Goal: Transaction & Acquisition: Subscribe to service/newsletter

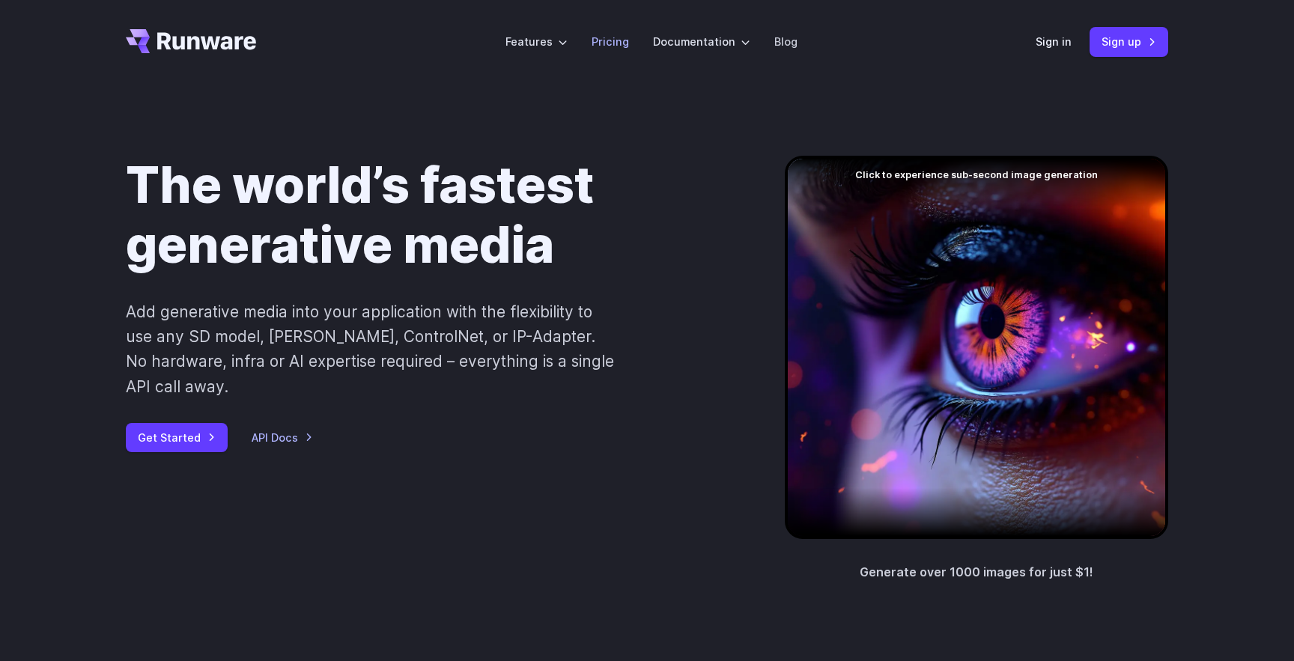
click at [608, 46] on link "Pricing" at bounding box center [610, 41] width 37 height 17
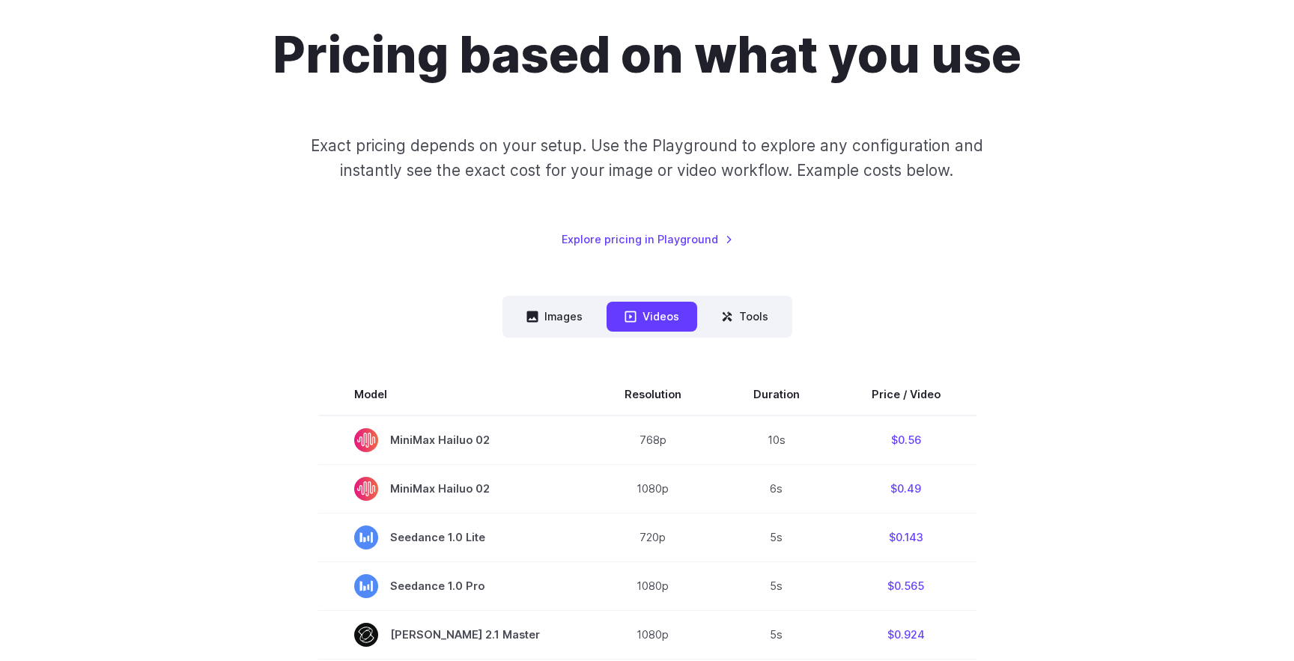
scroll to position [150, 0]
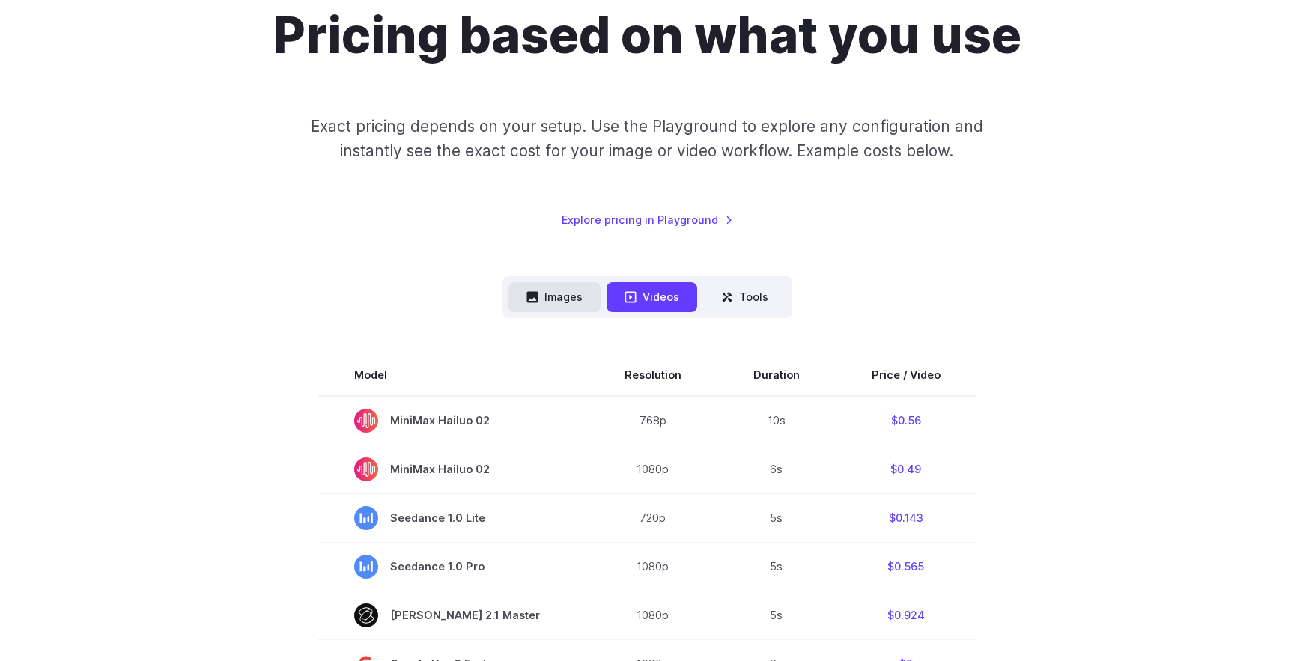
click at [561, 294] on button "Images" at bounding box center [555, 296] width 92 height 29
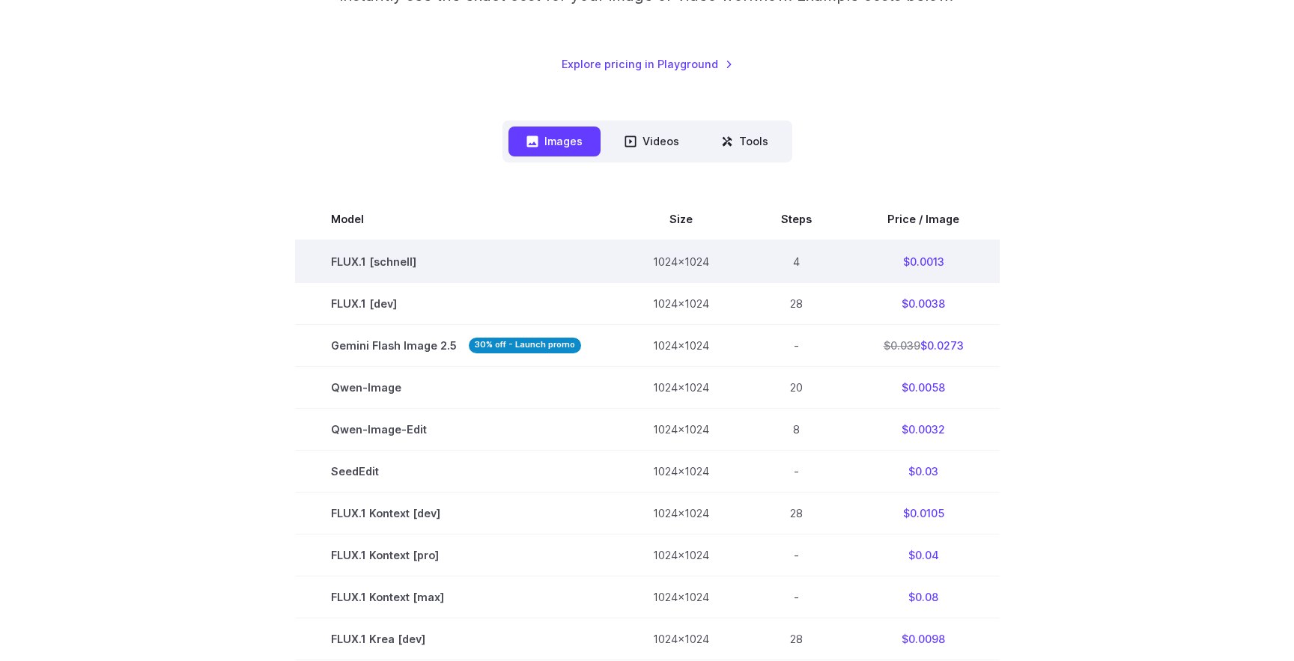
scroll to position [318, 0]
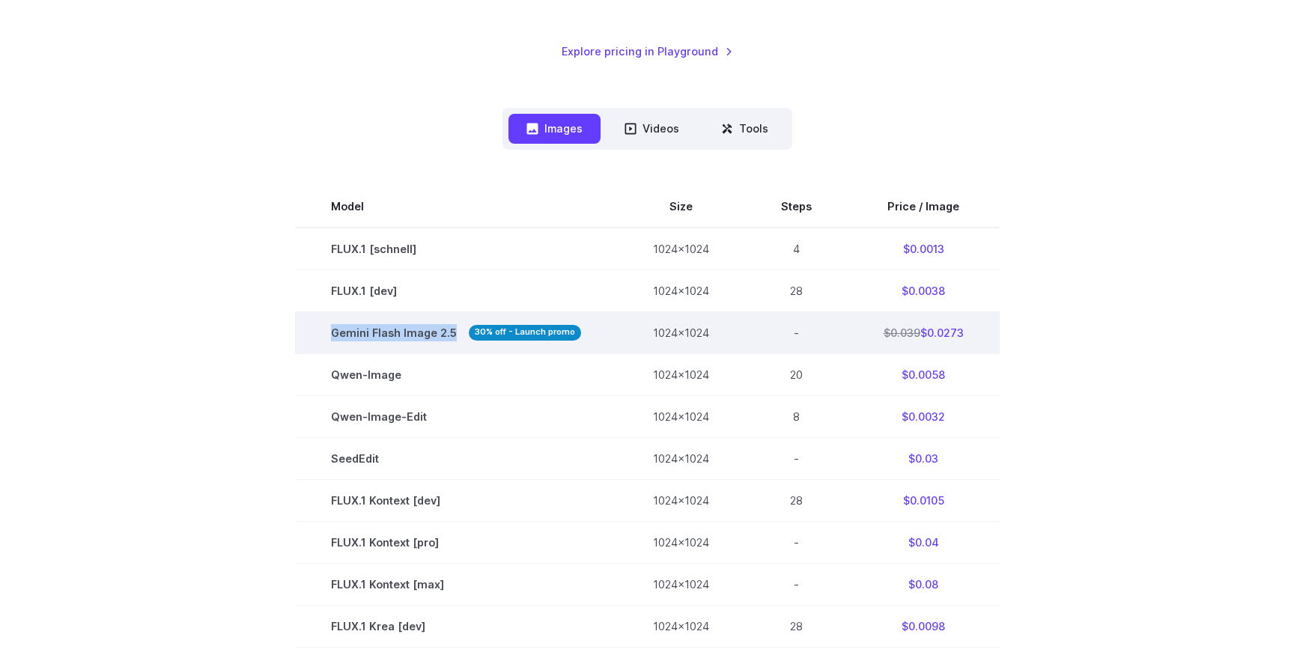
drag, startPoint x: 333, startPoint y: 333, endPoint x: 452, endPoint y: 333, distance: 119.1
click at [452, 333] on span "Gemini Flash Image 2.5 30% off - Launch promo" at bounding box center [456, 332] width 250 height 17
copy span "Gemini Flash Image 2.5"
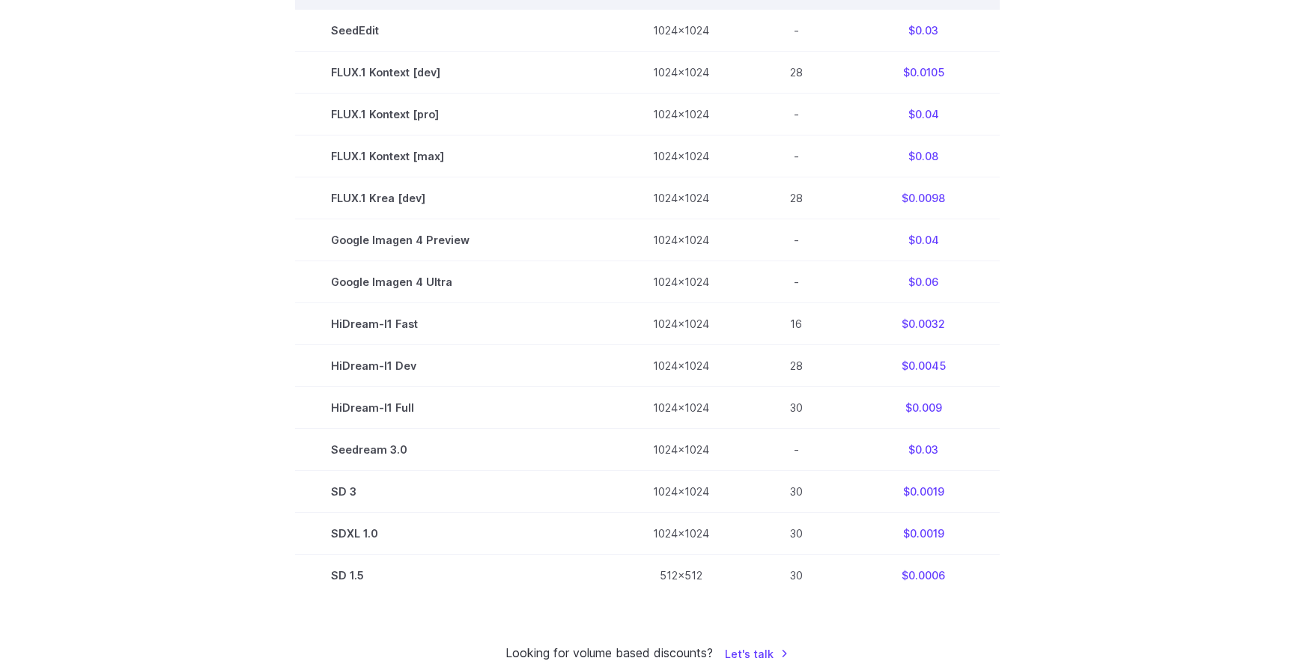
scroll to position [0, 0]
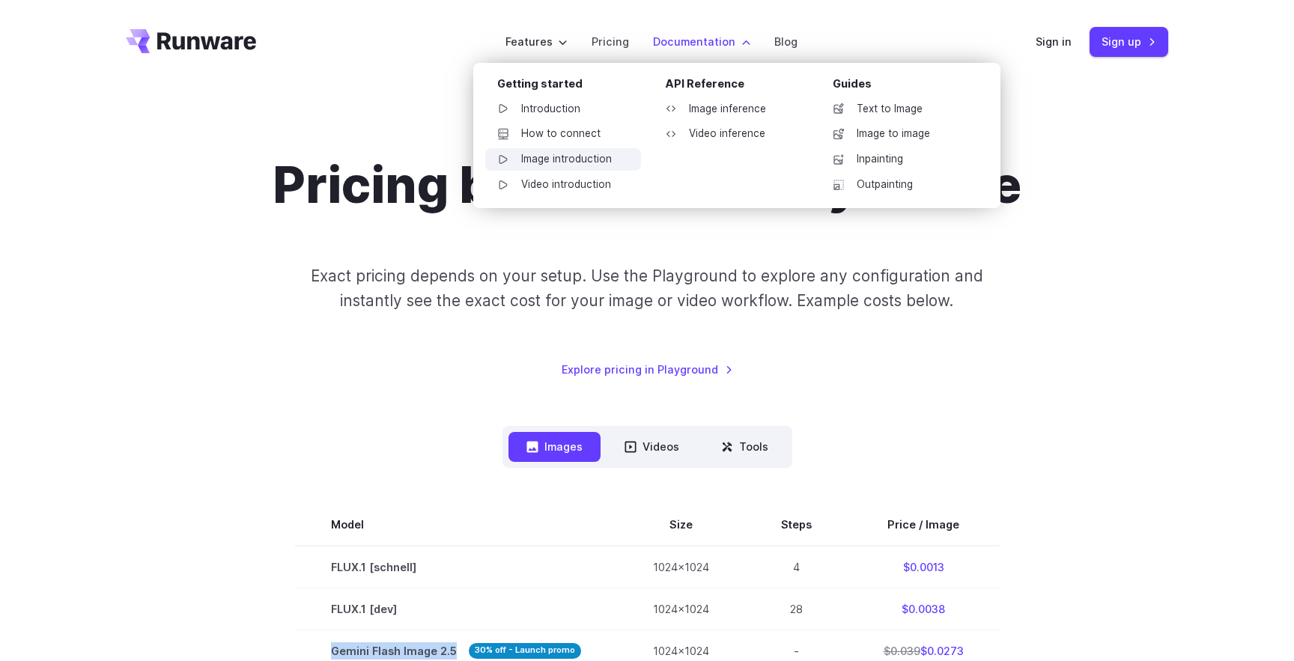
click at [595, 161] on link "Image introduction" at bounding box center [563, 159] width 156 height 22
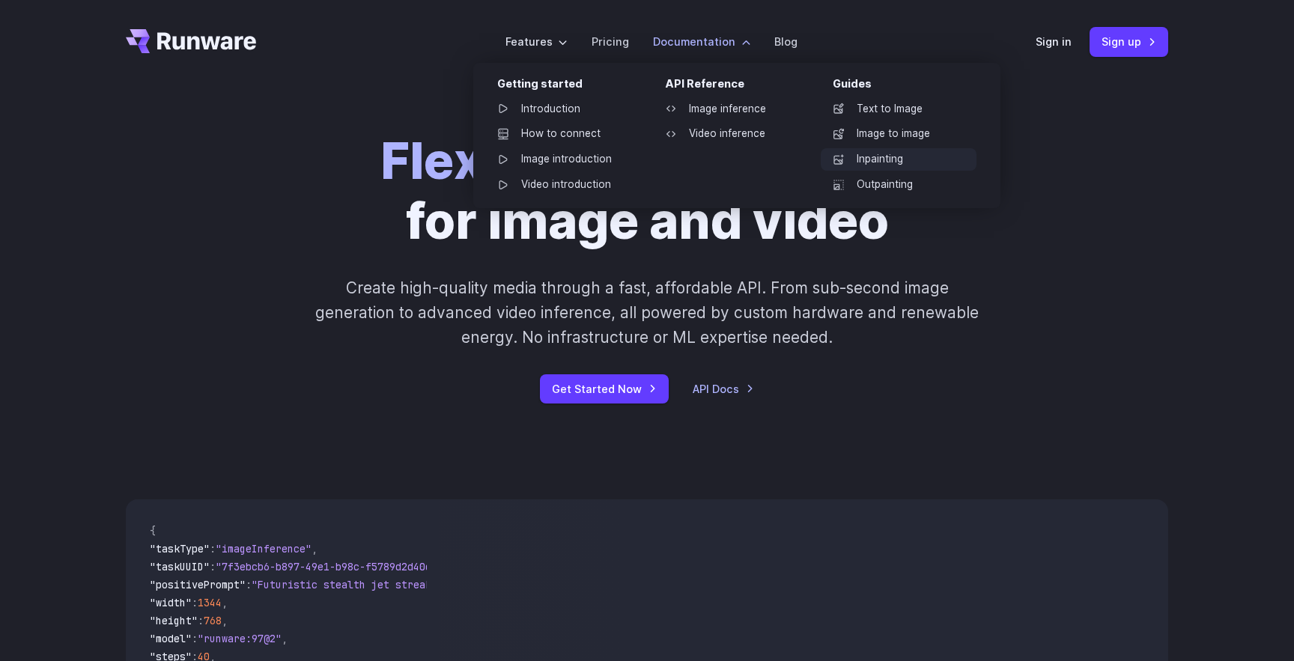
click at [879, 157] on link "Inpainting" at bounding box center [899, 159] width 156 height 22
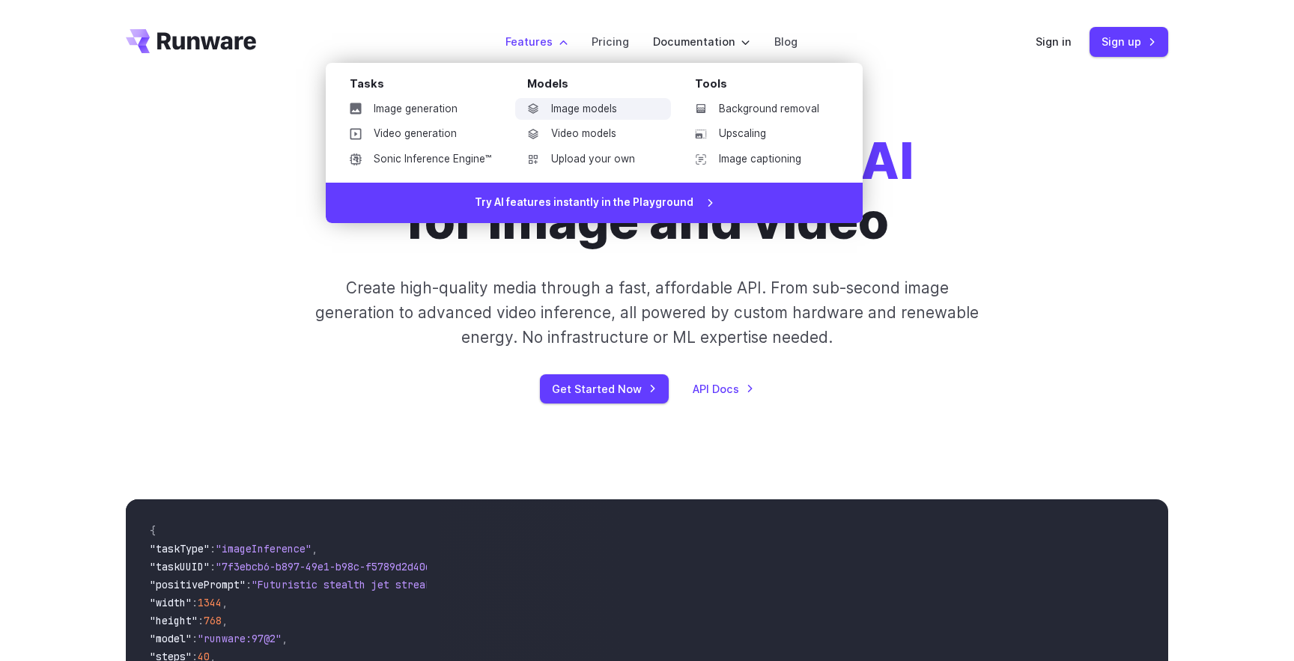
click at [580, 109] on link "Image models" at bounding box center [593, 109] width 156 height 22
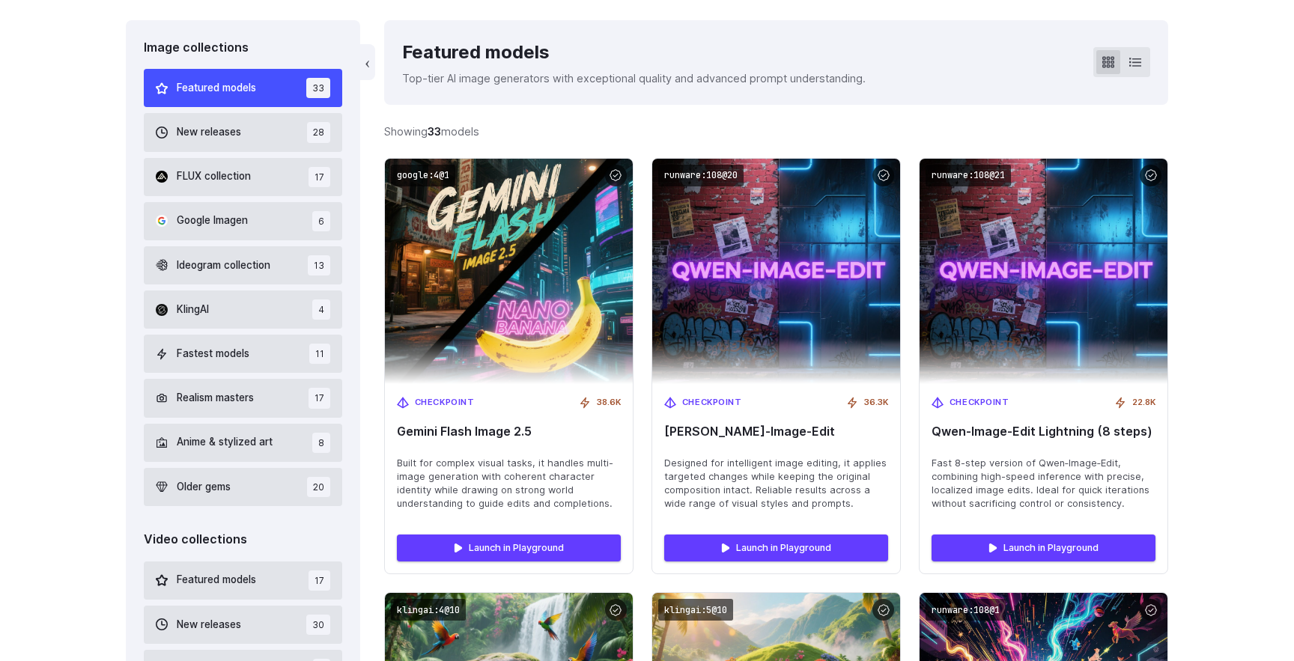
scroll to position [433, 0]
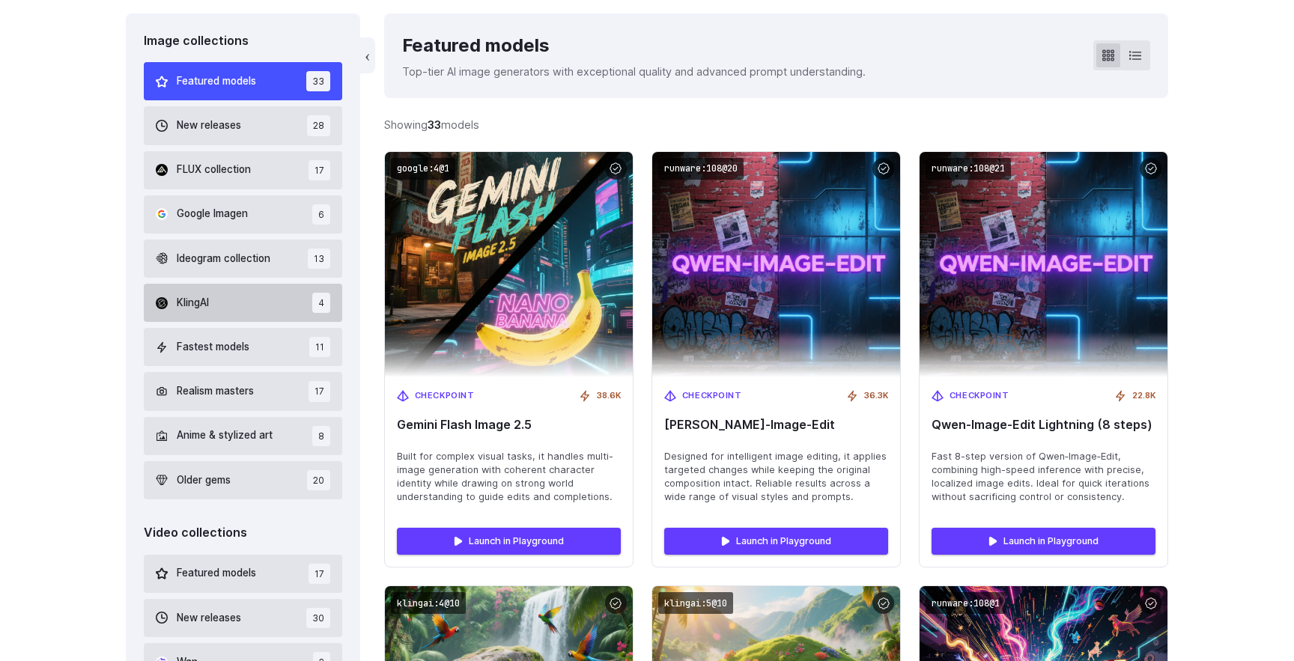
click at [241, 314] on button "KlingAI 4" at bounding box center [243, 303] width 198 height 38
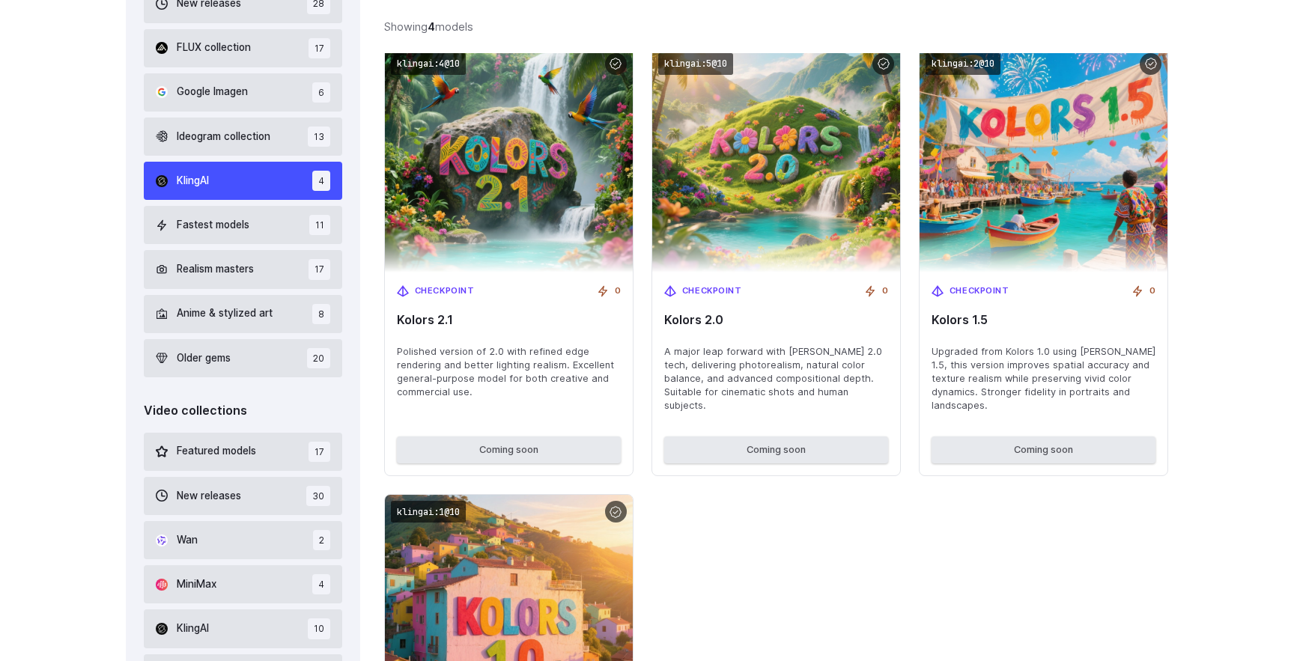
scroll to position [572, 0]
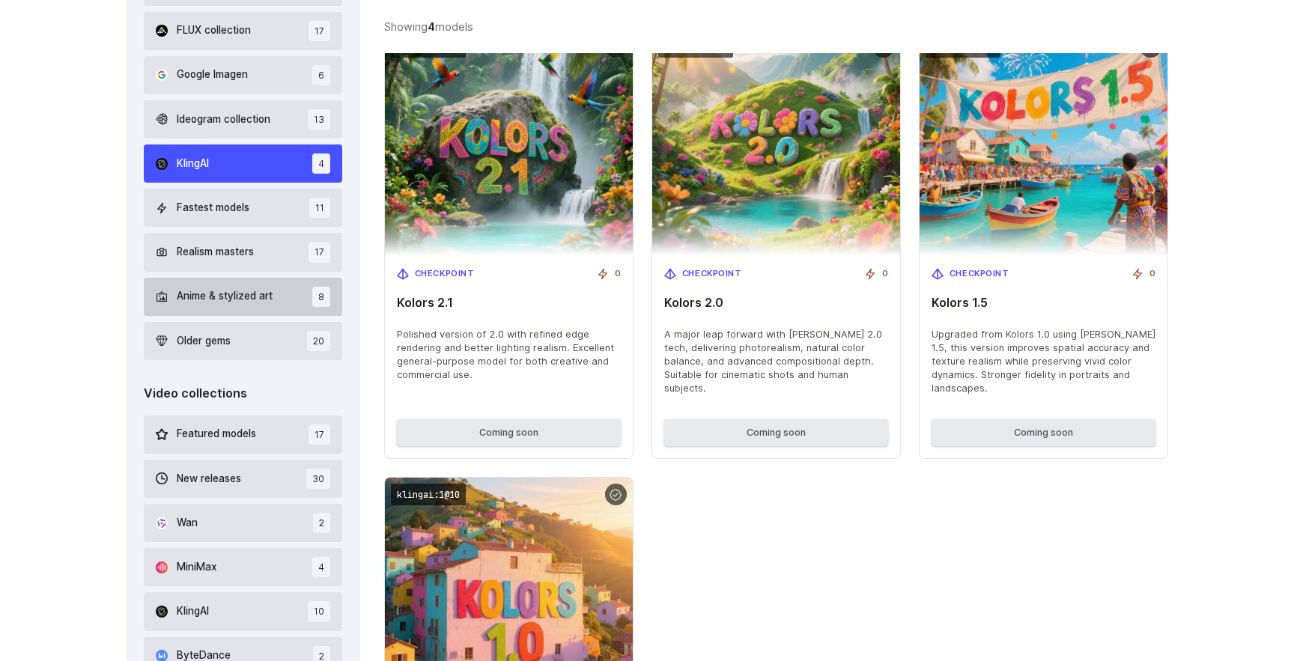
click at [247, 302] on span "Anime & stylized art" at bounding box center [225, 296] width 96 height 16
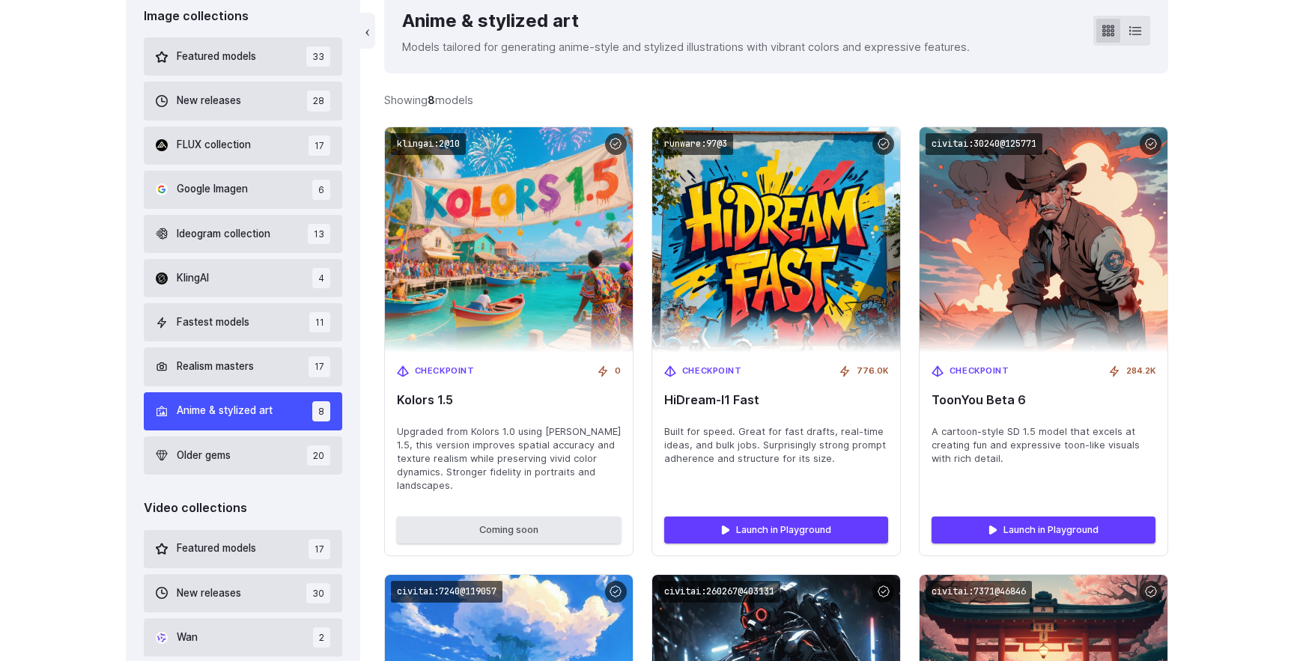
scroll to position [476, 0]
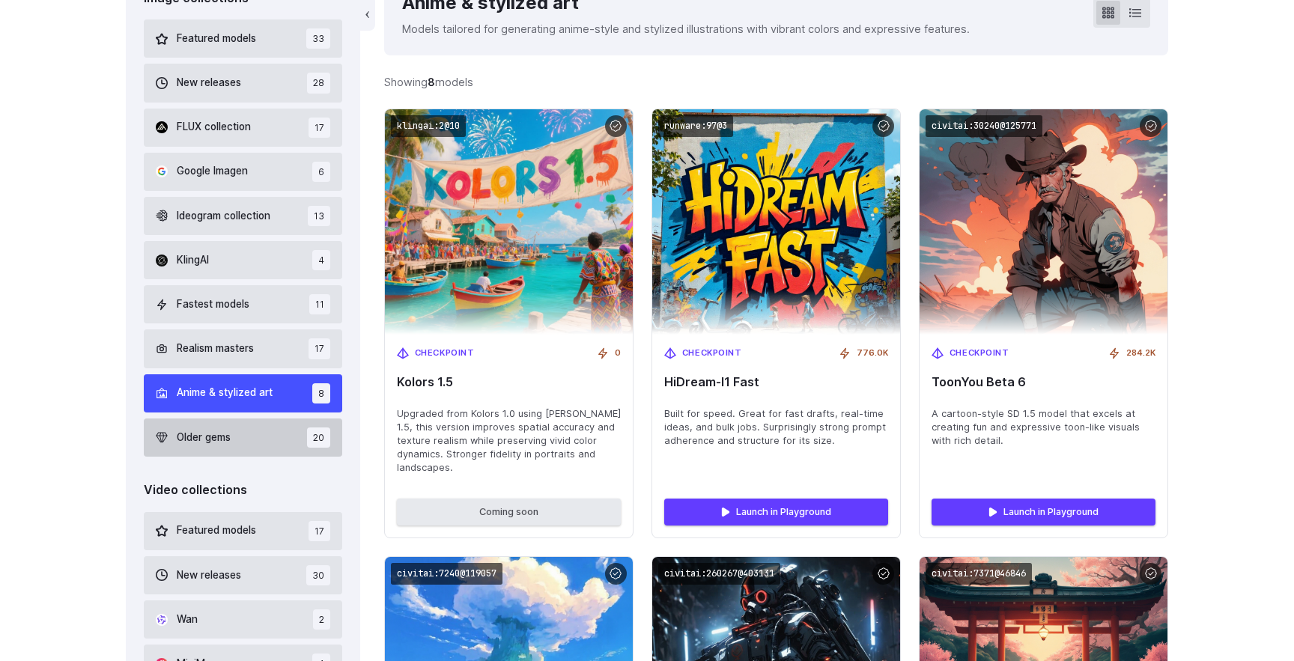
click at [244, 440] on button "Older gems 20" at bounding box center [243, 438] width 198 height 38
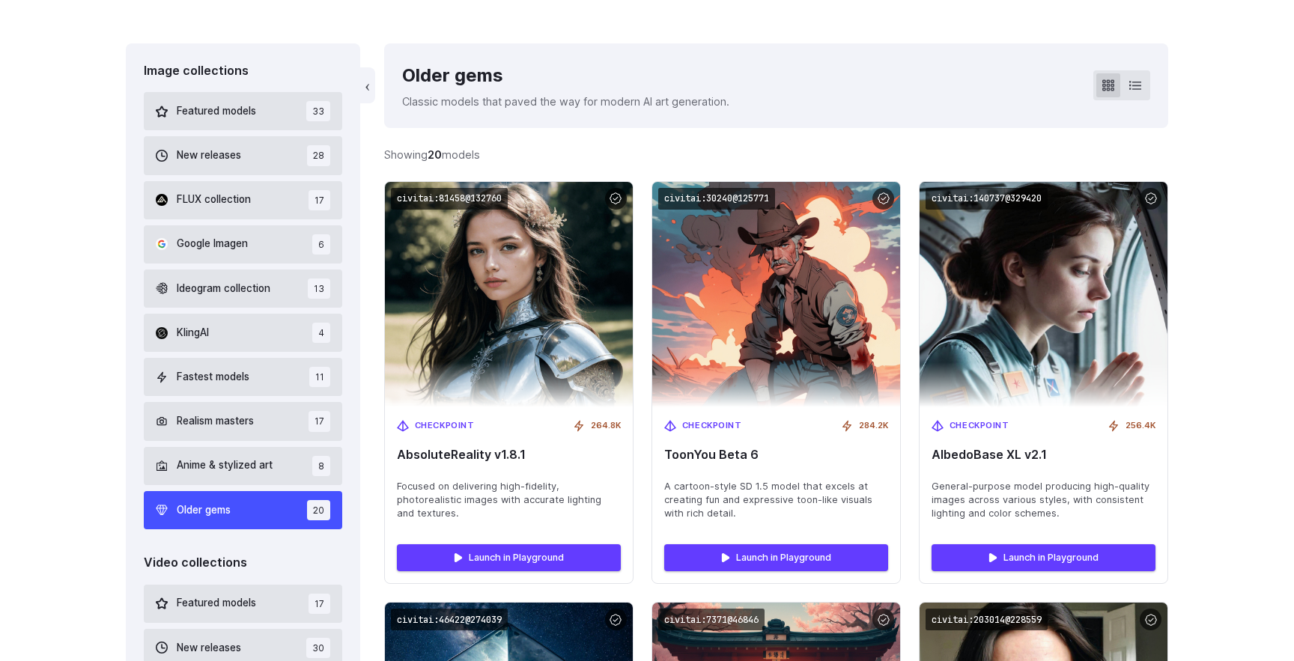
scroll to position [350, 0]
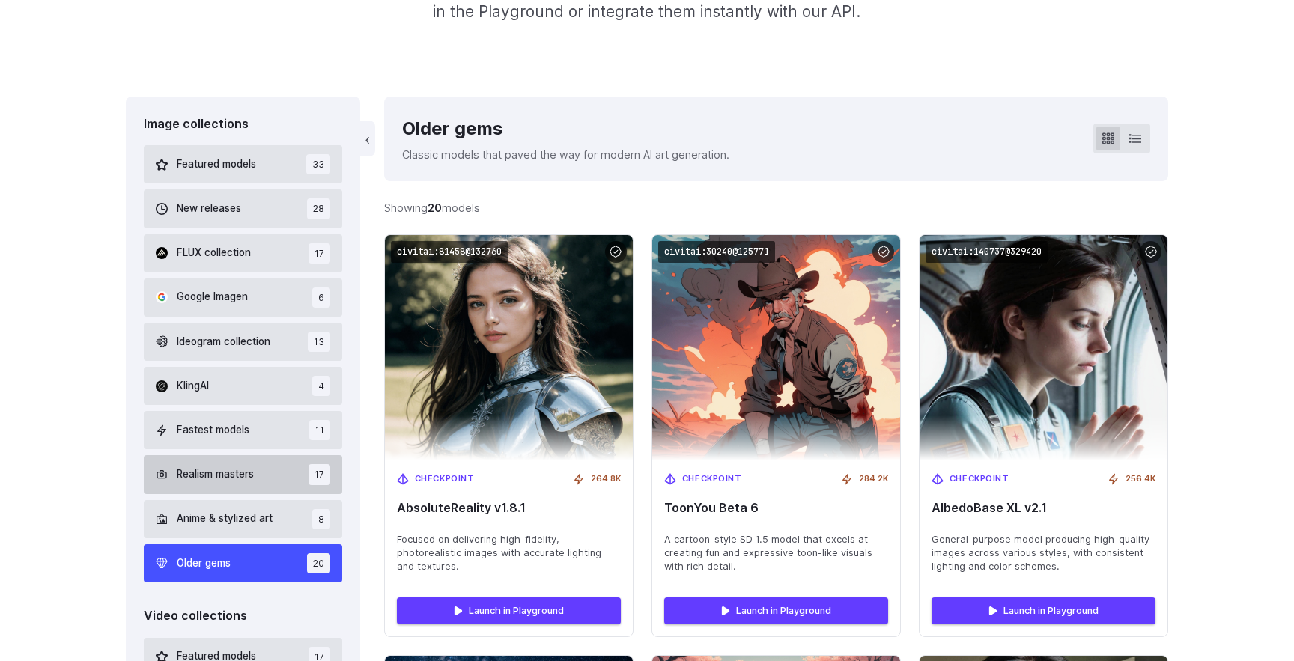
click at [260, 481] on button "Realism masters 17" at bounding box center [243, 474] width 198 height 38
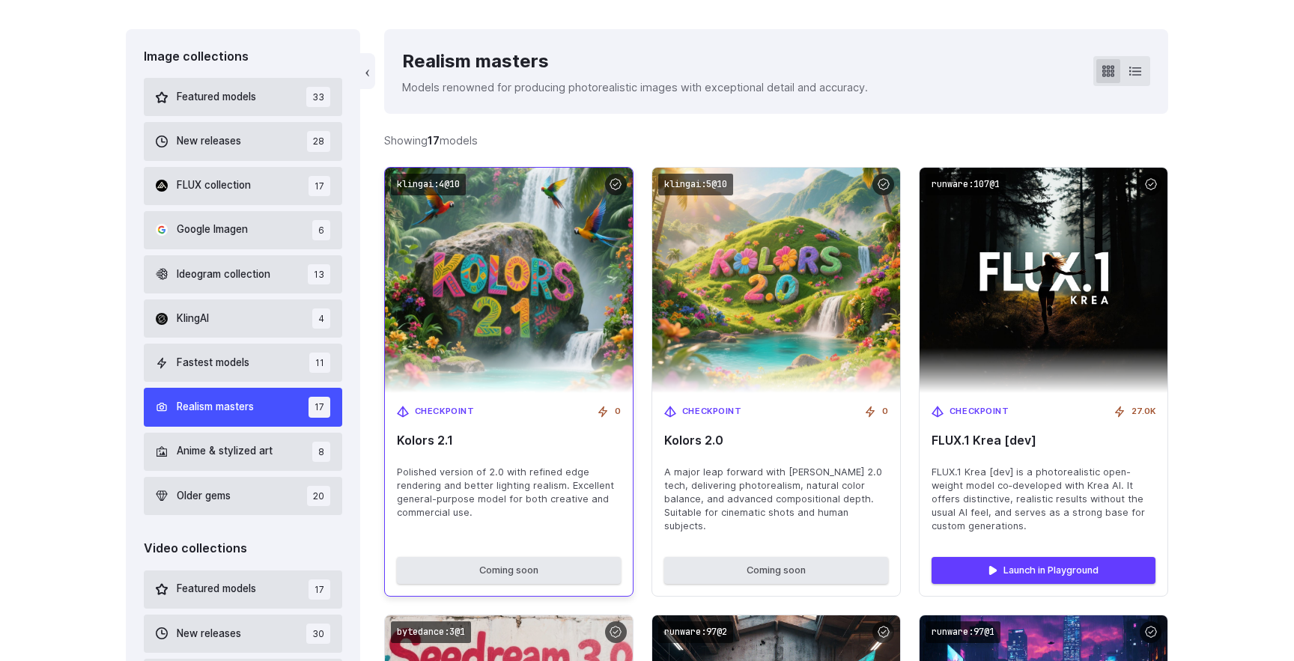
scroll to position [406, 0]
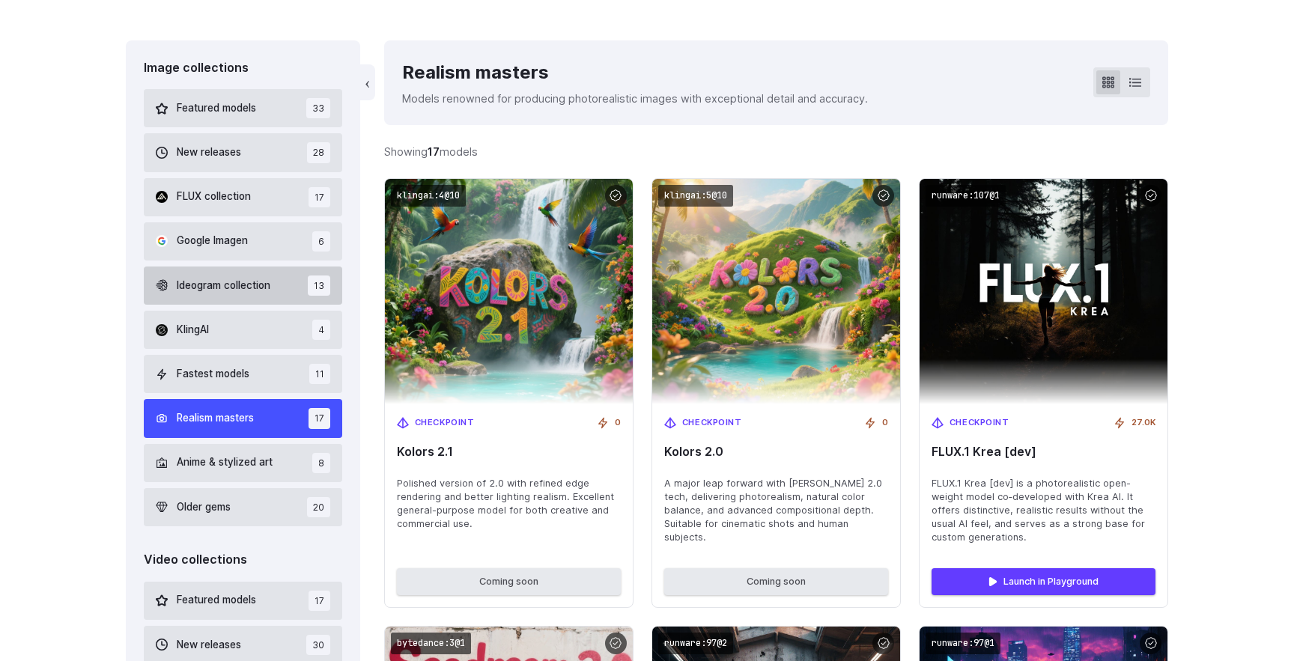
click at [247, 281] on span "Ideogram collection" at bounding box center [224, 286] width 94 height 16
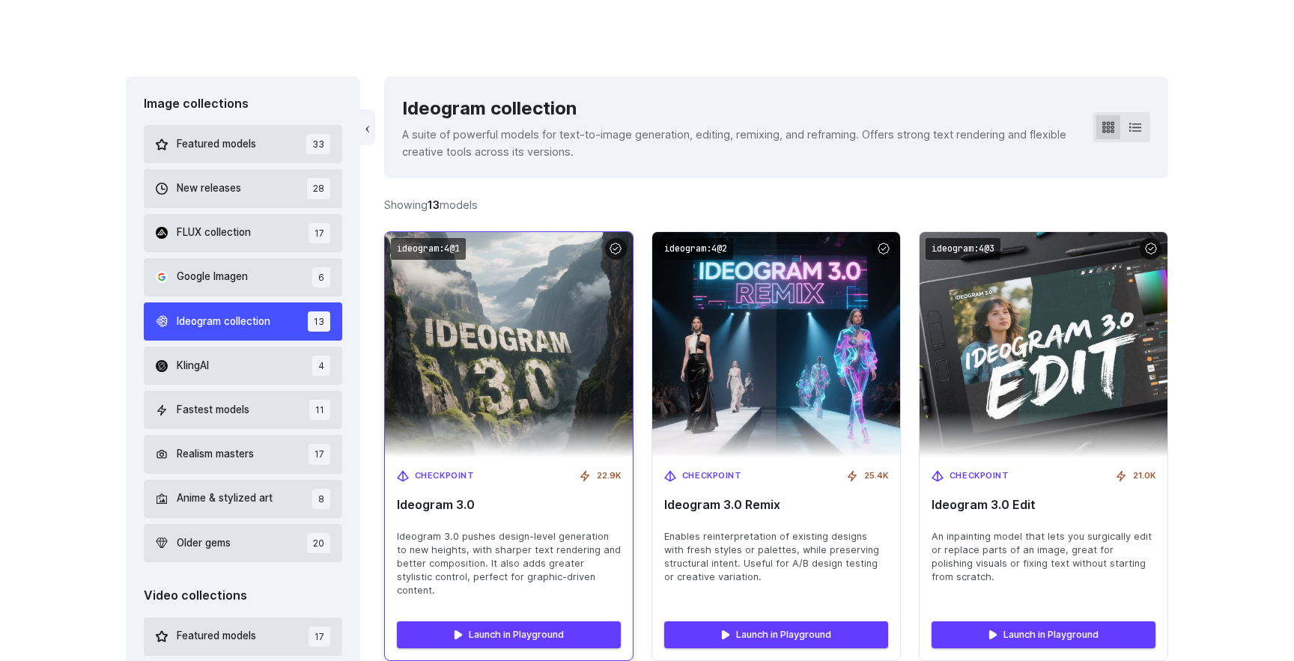
scroll to position [317, 0]
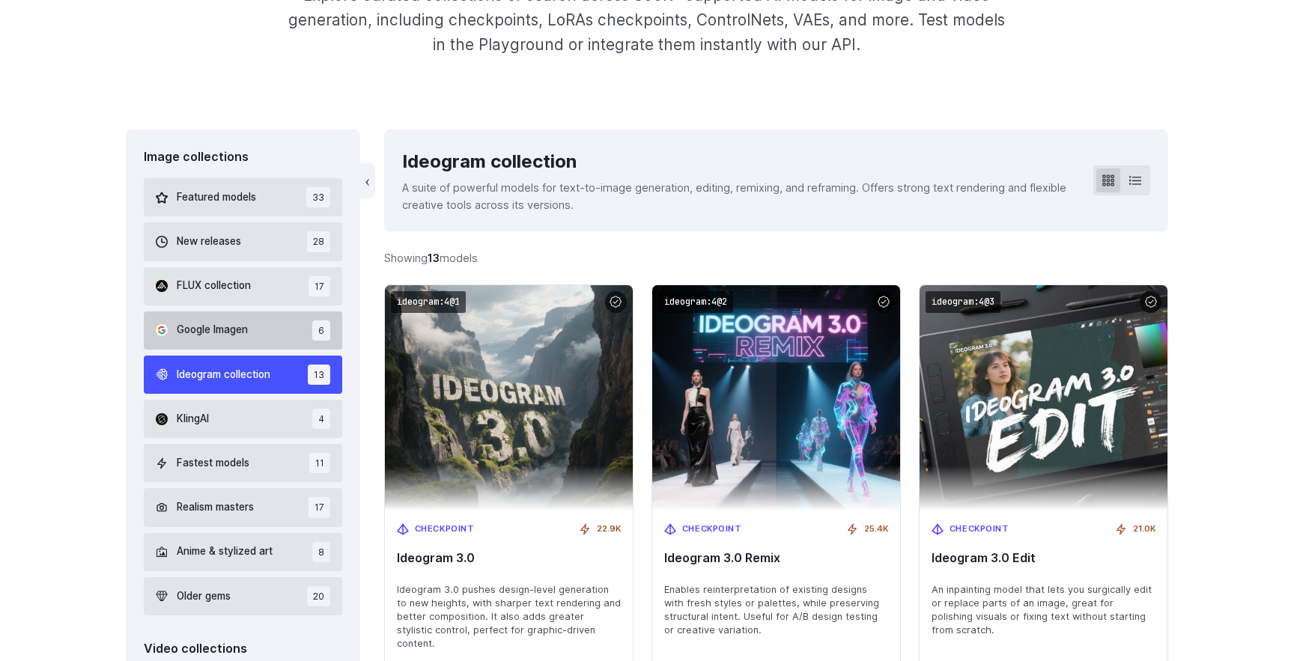
click at [252, 318] on button "Google Imagen 6" at bounding box center [243, 331] width 198 height 38
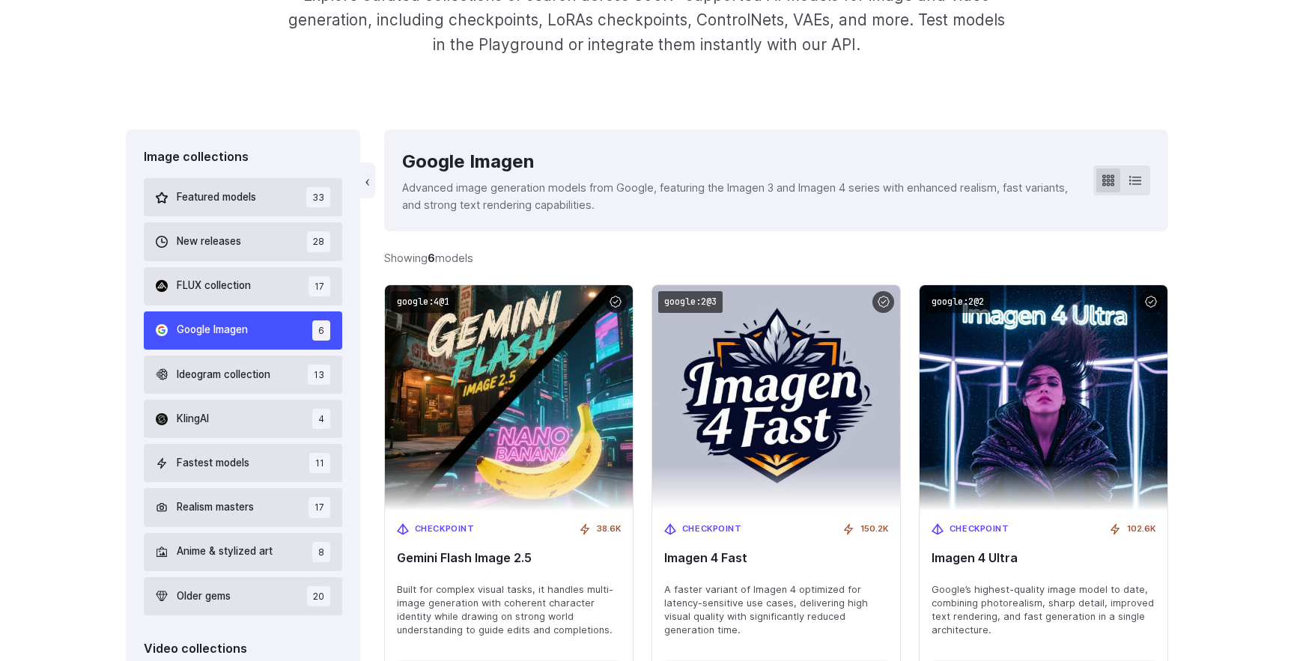
scroll to position [350, 0]
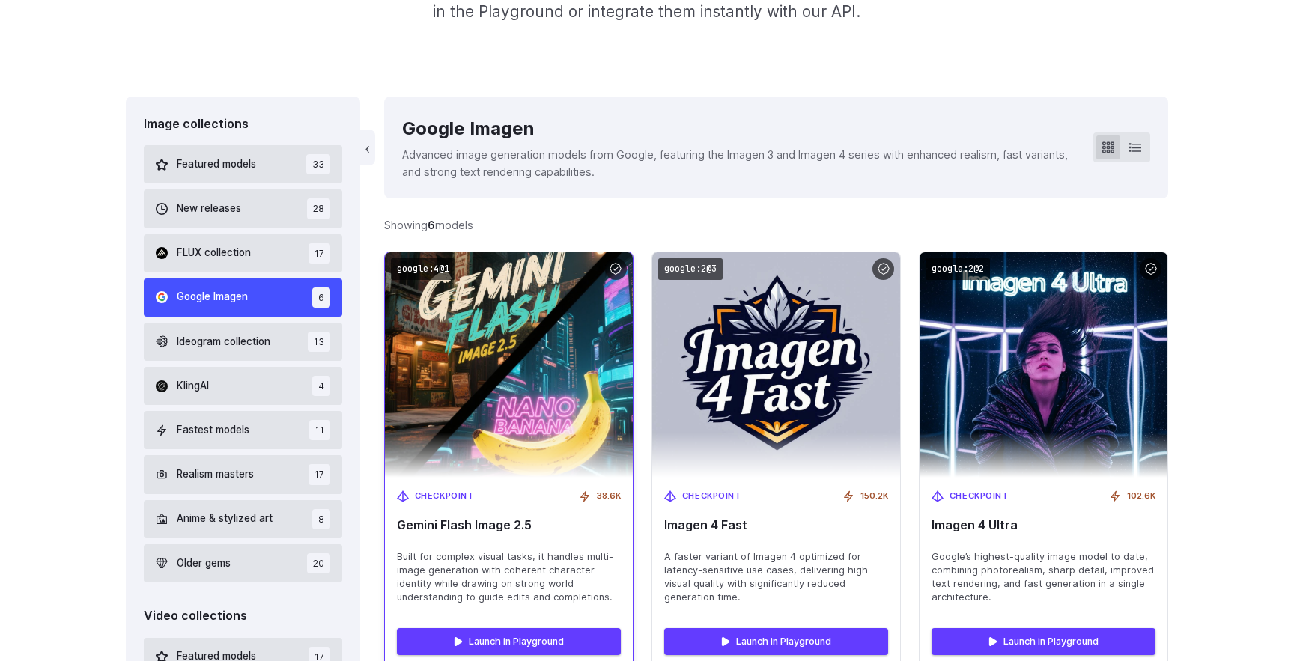
click at [522, 361] on img at bounding box center [508, 365] width 273 height 248
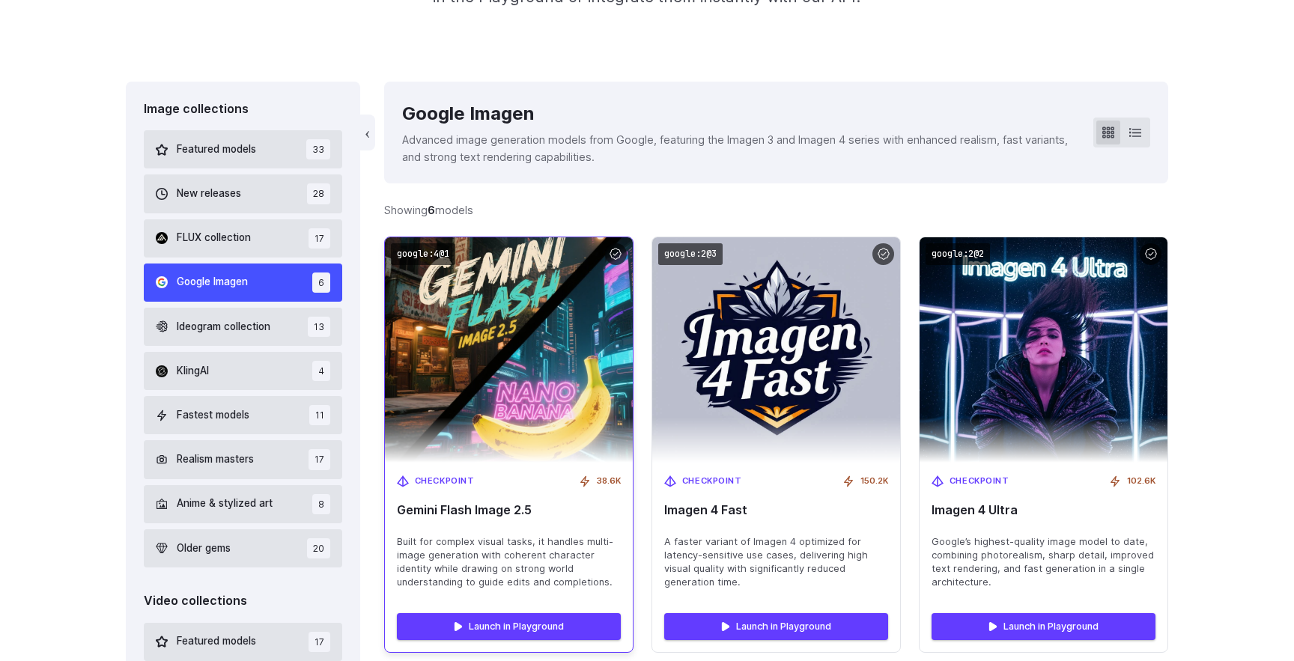
scroll to position [380, 0]
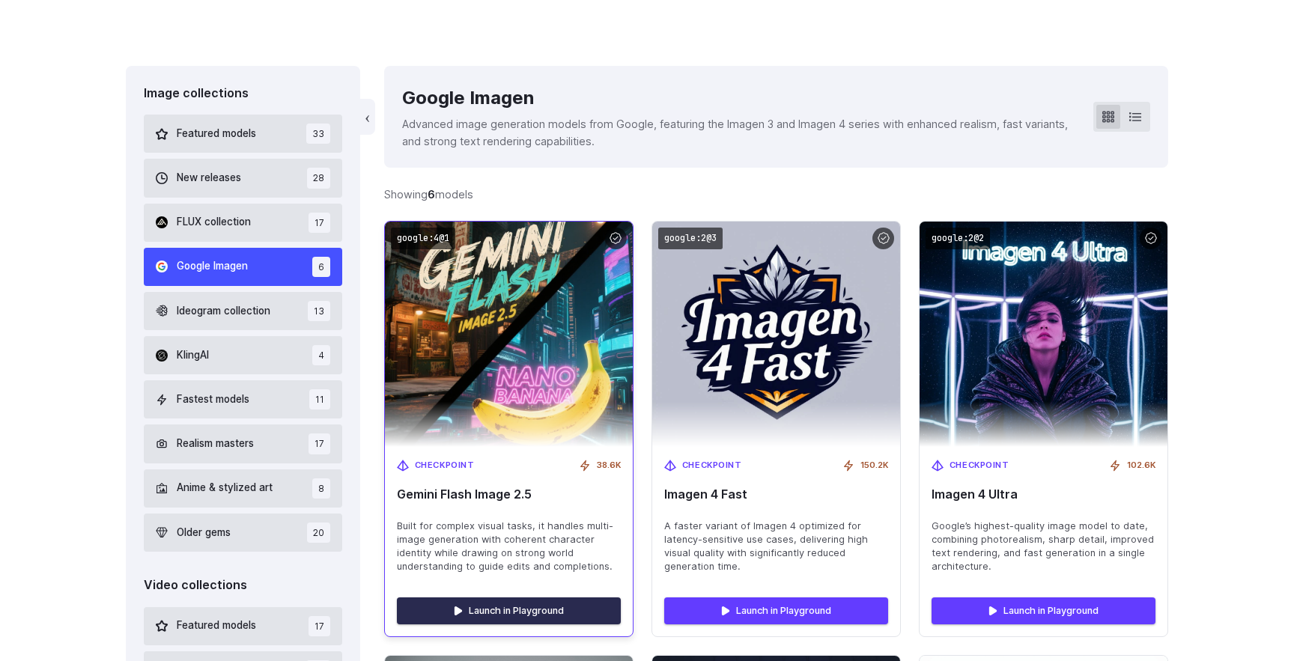
click at [485, 601] on link "Launch in Playground" at bounding box center [509, 611] width 224 height 27
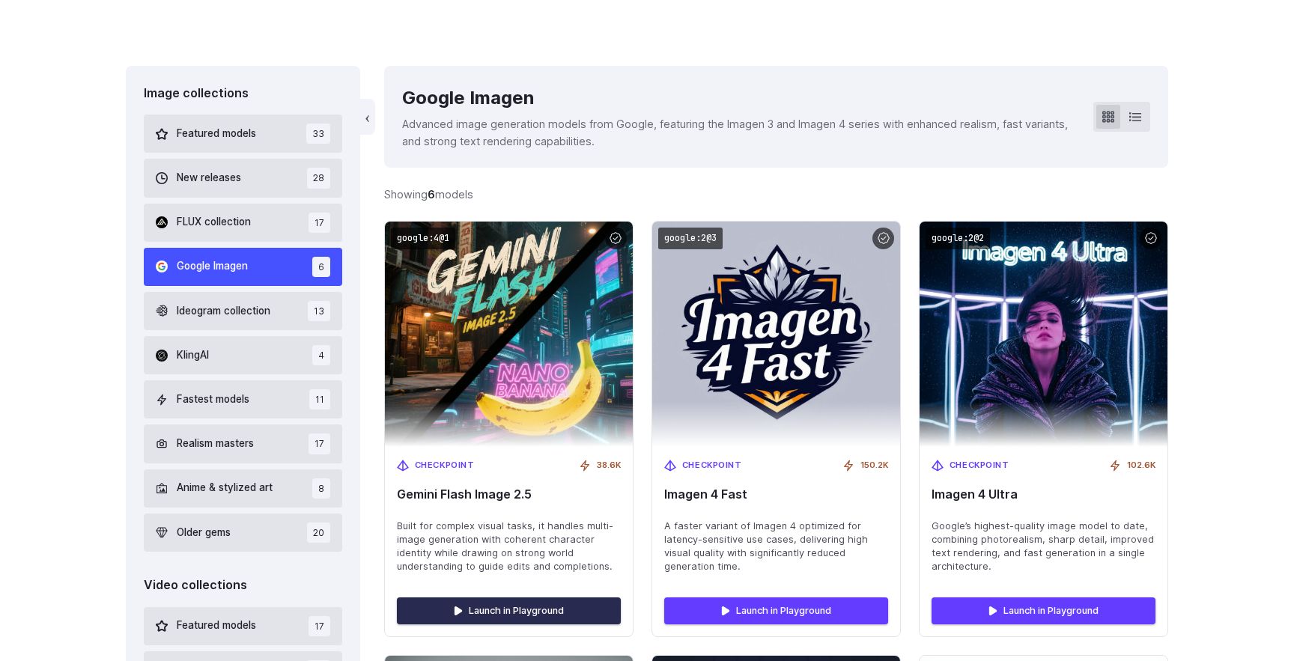
scroll to position [0, 0]
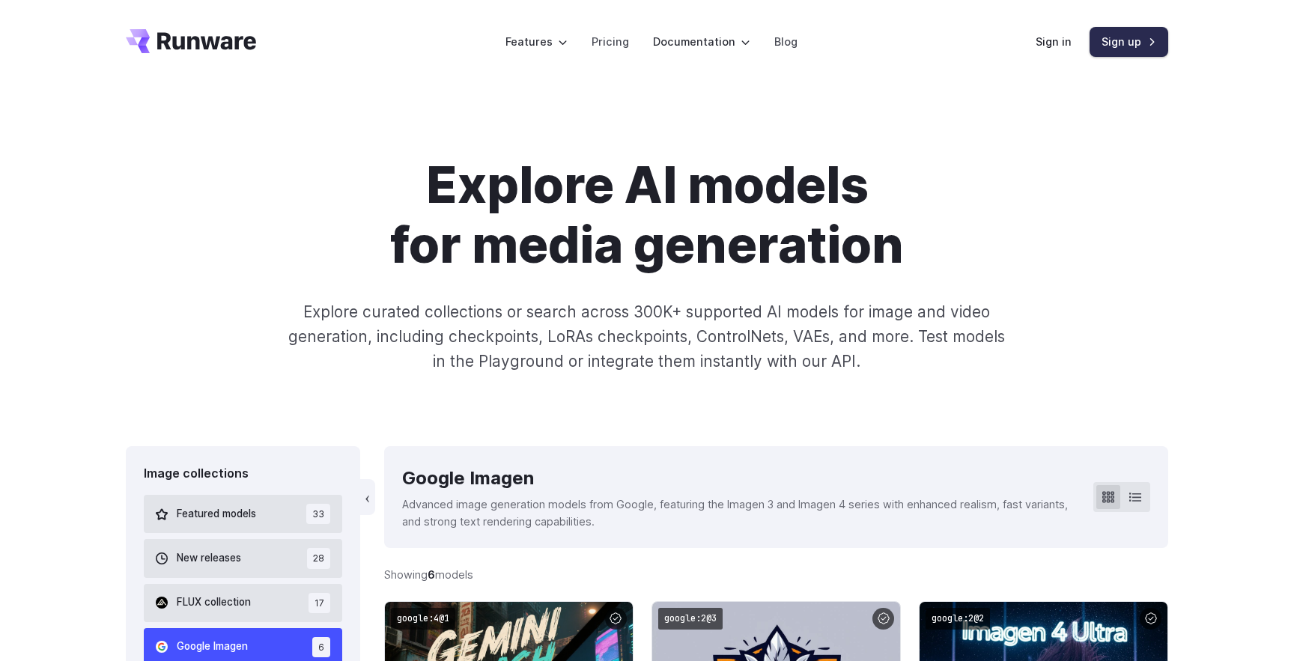
click at [1138, 45] on link "Sign up" at bounding box center [1129, 41] width 79 height 29
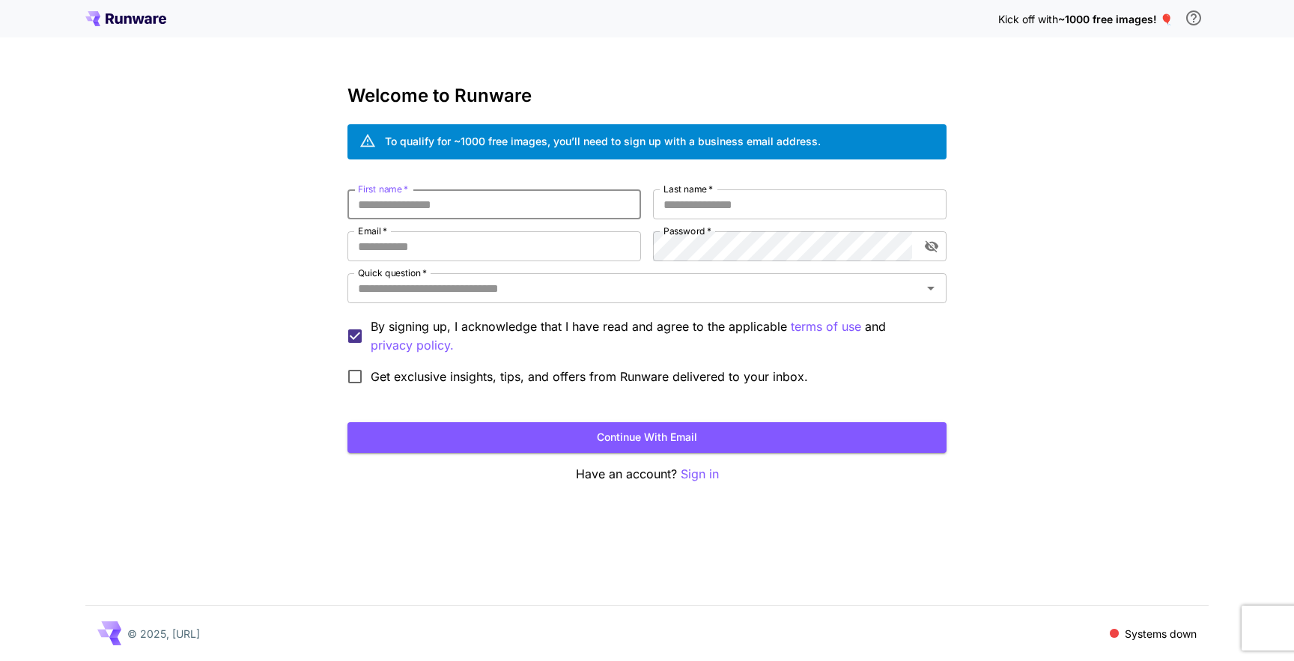
click at [539, 192] on input "First name   *" at bounding box center [495, 204] width 294 height 30
type input "*******"
type input "******"
click at [413, 288] on input "Quick question   *" at bounding box center [634, 288] width 565 height 21
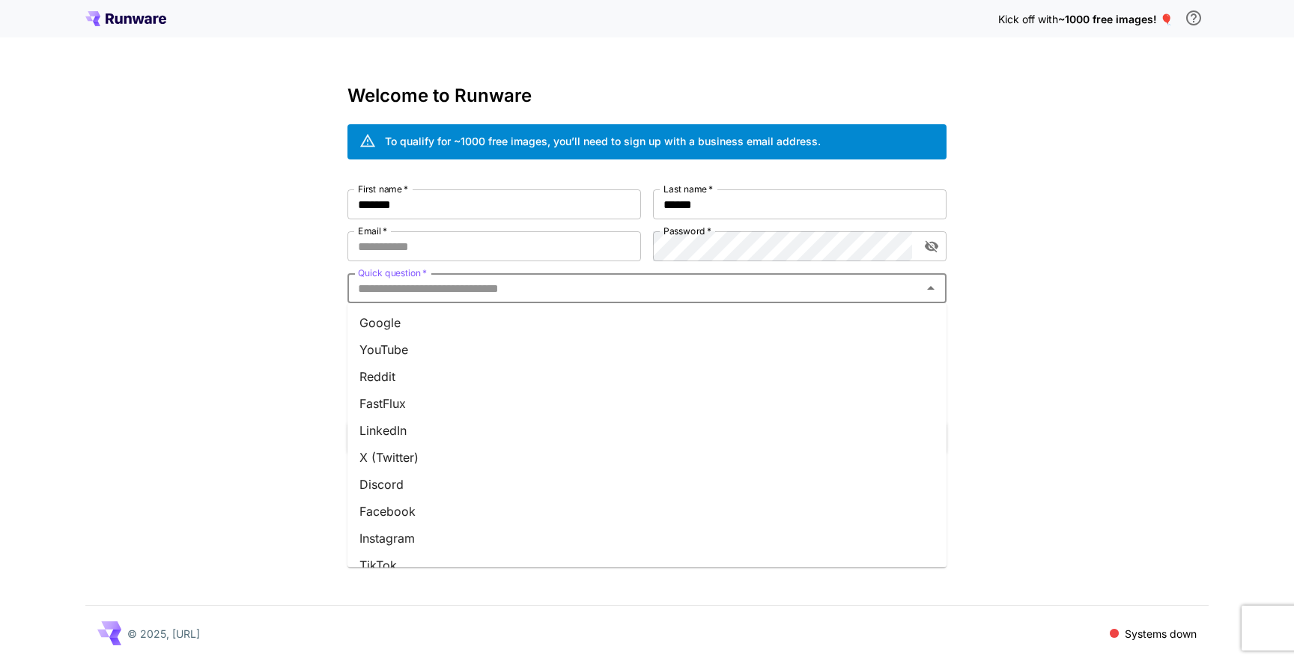
click at [407, 329] on li "Google" at bounding box center [647, 322] width 599 height 27
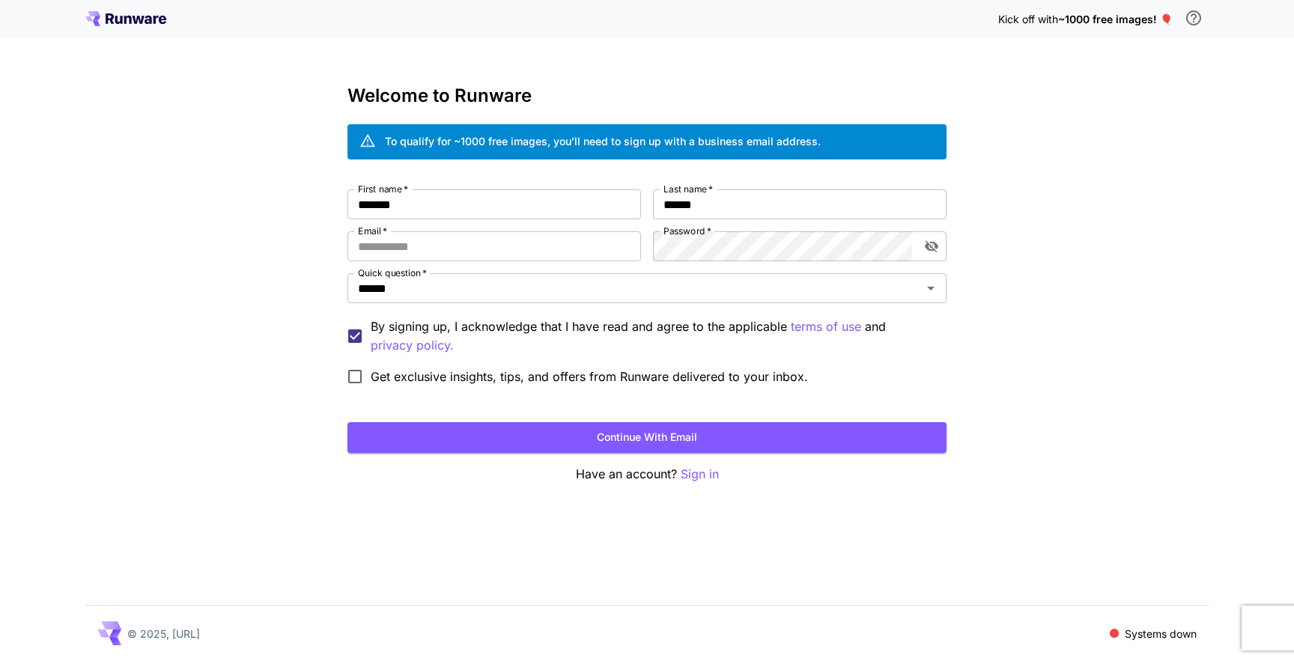
click at [1137, 628] on p "Systems down" at bounding box center [1161, 634] width 72 height 16
click at [121, 28] on div "Kick off with ~1000 free images! 🎈" at bounding box center [646, 18] width 1123 height 31
click at [122, 21] on icon at bounding box center [118, 20] width 7 height 8
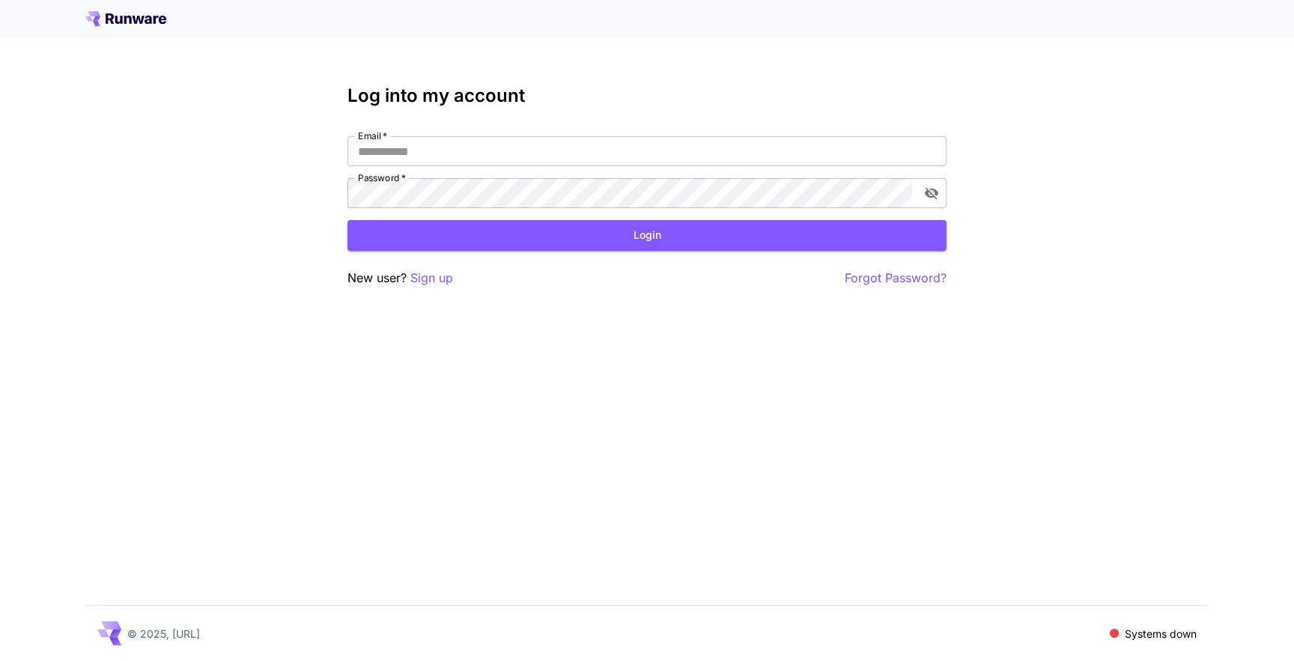
click at [122, 21] on icon at bounding box center [118, 20] width 7 height 8
click at [121, 22] on icon at bounding box center [118, 20] width 7 height 8
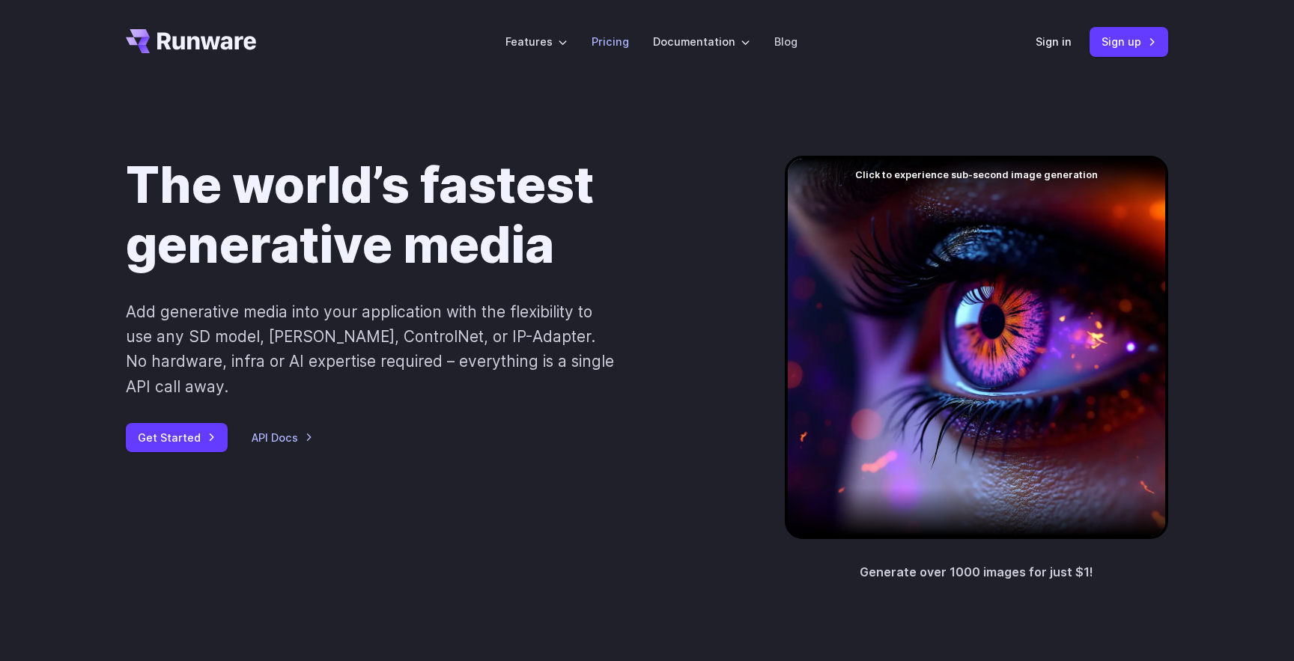
click at [612, 34] on link "Pricing" at bounding box center [610, 41] width 37 height 17
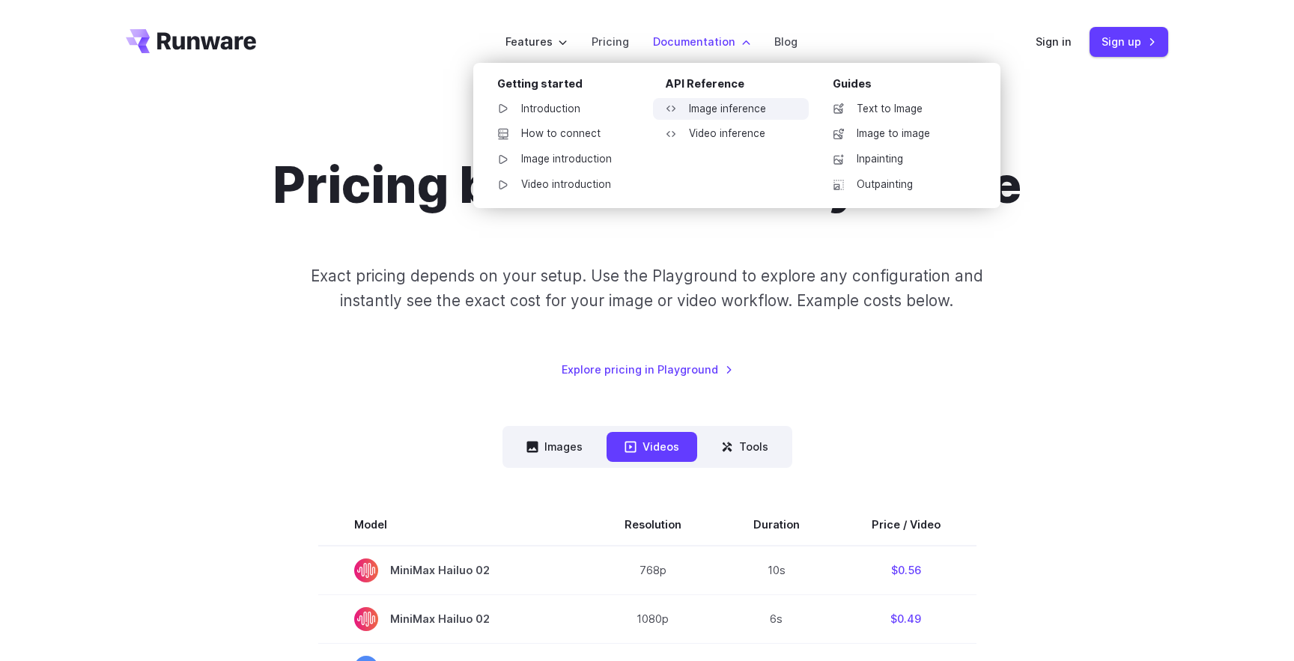
click at [723, 111] on link "Image inference" at bounding box center [731, 109] width 156 height 22
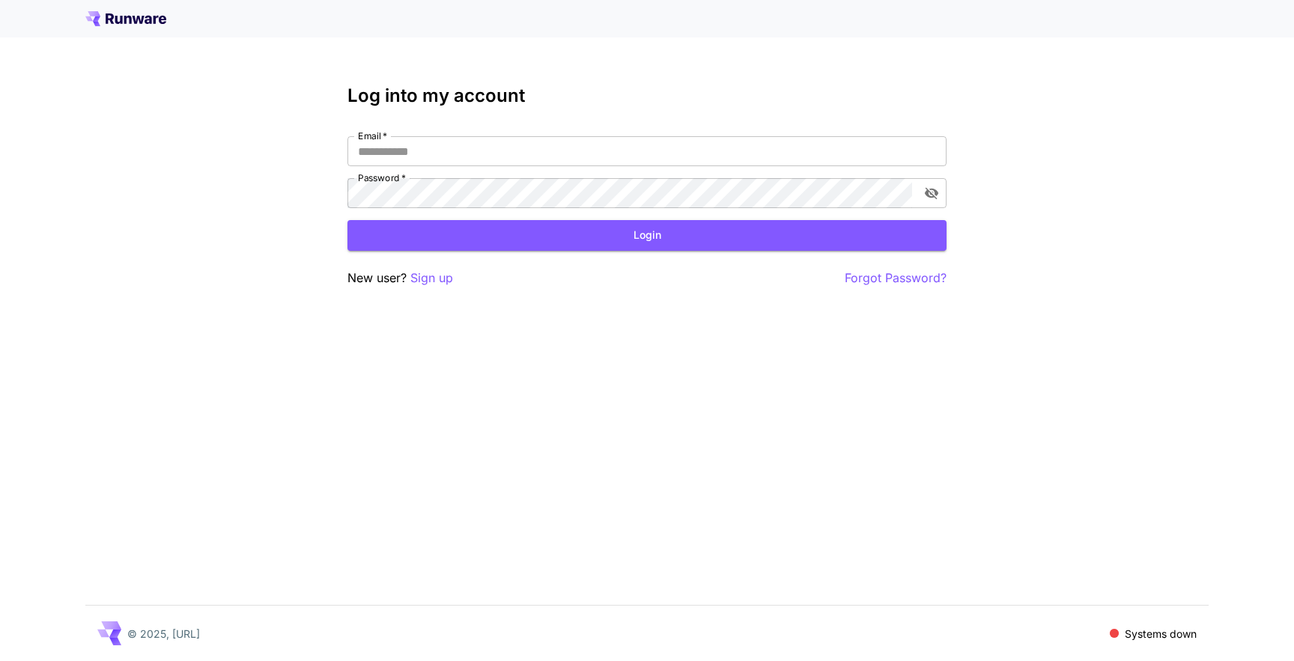
click at [1129, 637] on p "Systems down" at bounding box center [1161, 634] width 72 height 16
click at [1198, 634] on div "© 2025, Runware.ai Systems down" at bounding box center [646, 633] width 1123 height 55
copy body "Systems down"
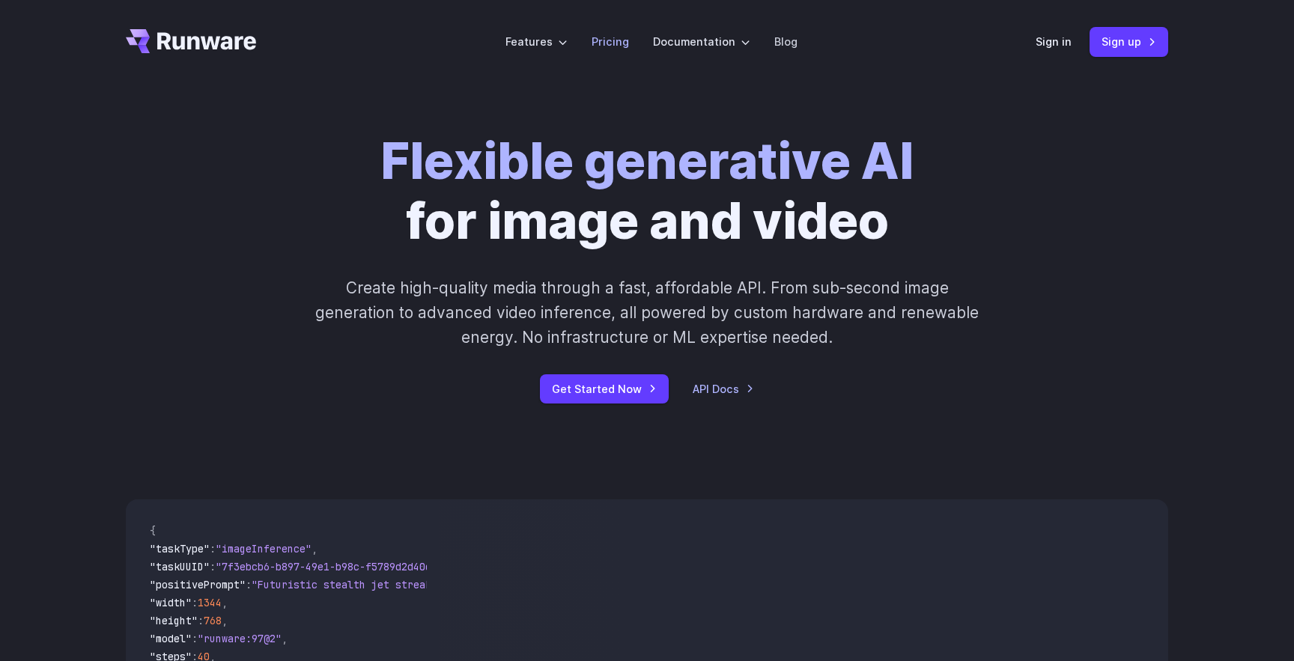
click at [619, 31] on li "Pricing" at bounding box center [610, 41] width 61 height 41
click at [616, 40] on link "Pricing" at bounding box center [610, 41] width 37 height 17
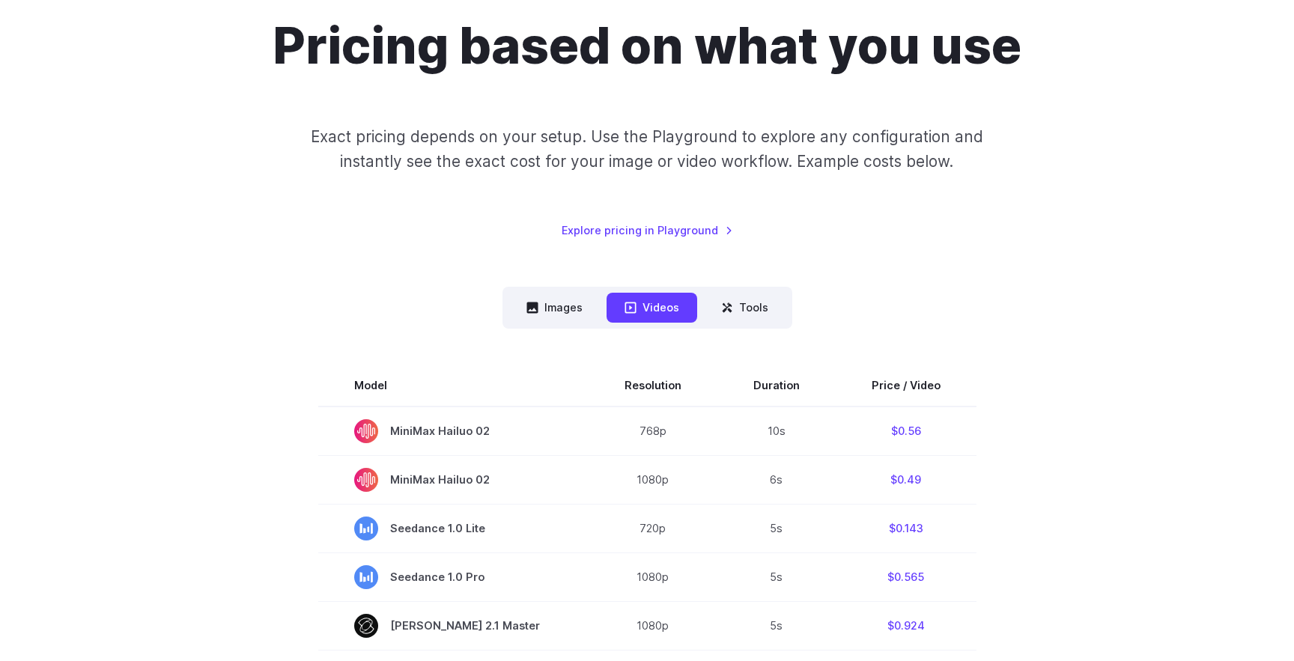
scroll to position [181, 0]
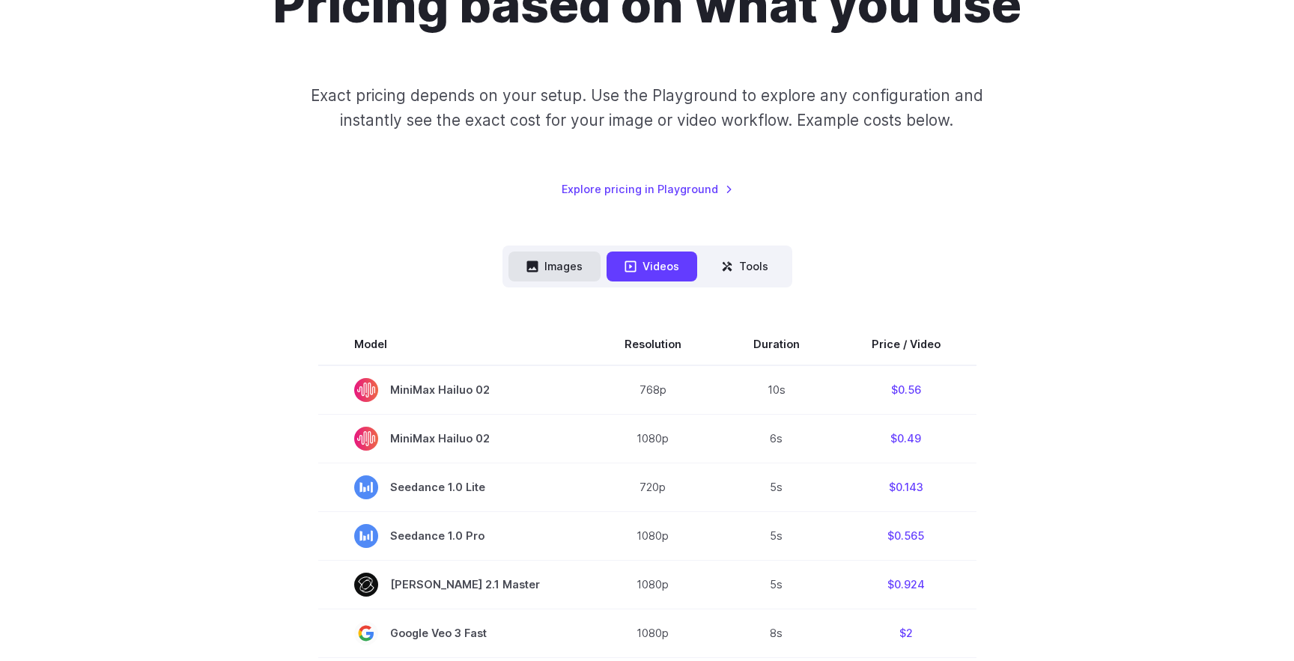
click at [562, 267] on button "Images" at bounding box center [555, 266] width 92 height 29
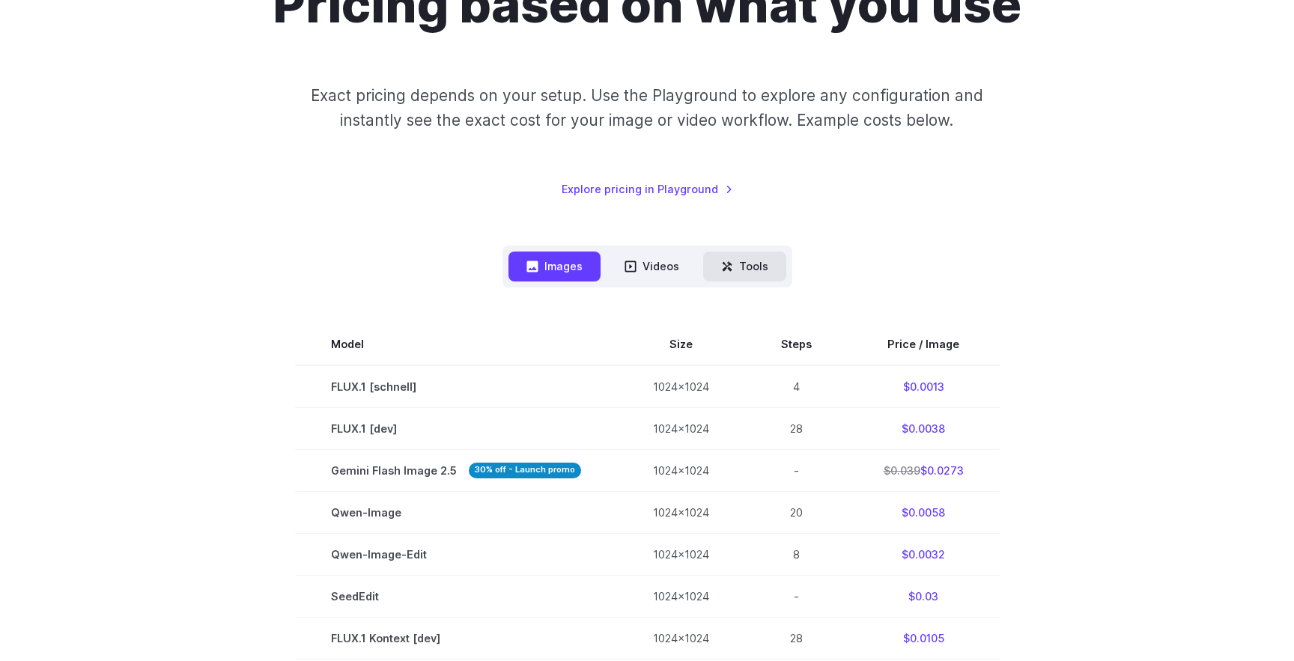
click at [756, 266] on button "Tools" at bounding box center [744, 266] width 83 height 29
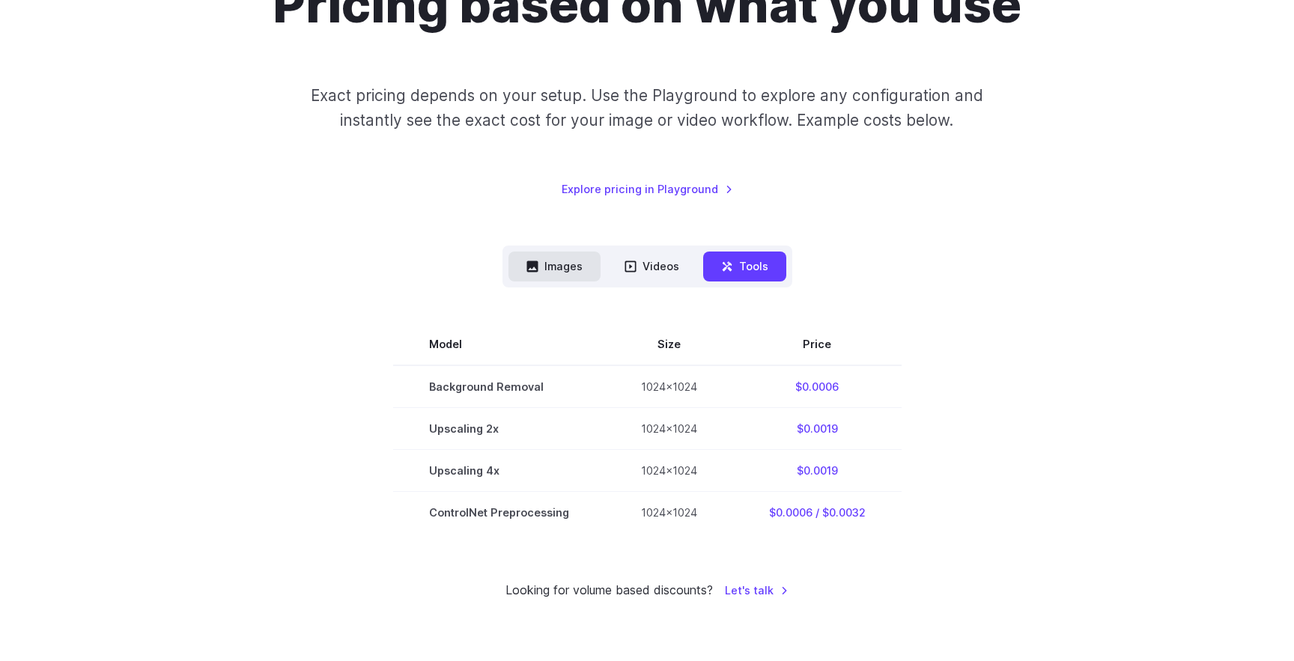
click at [567, 272] on button "Images" at bounding box center [555, 266] width 92 height 29
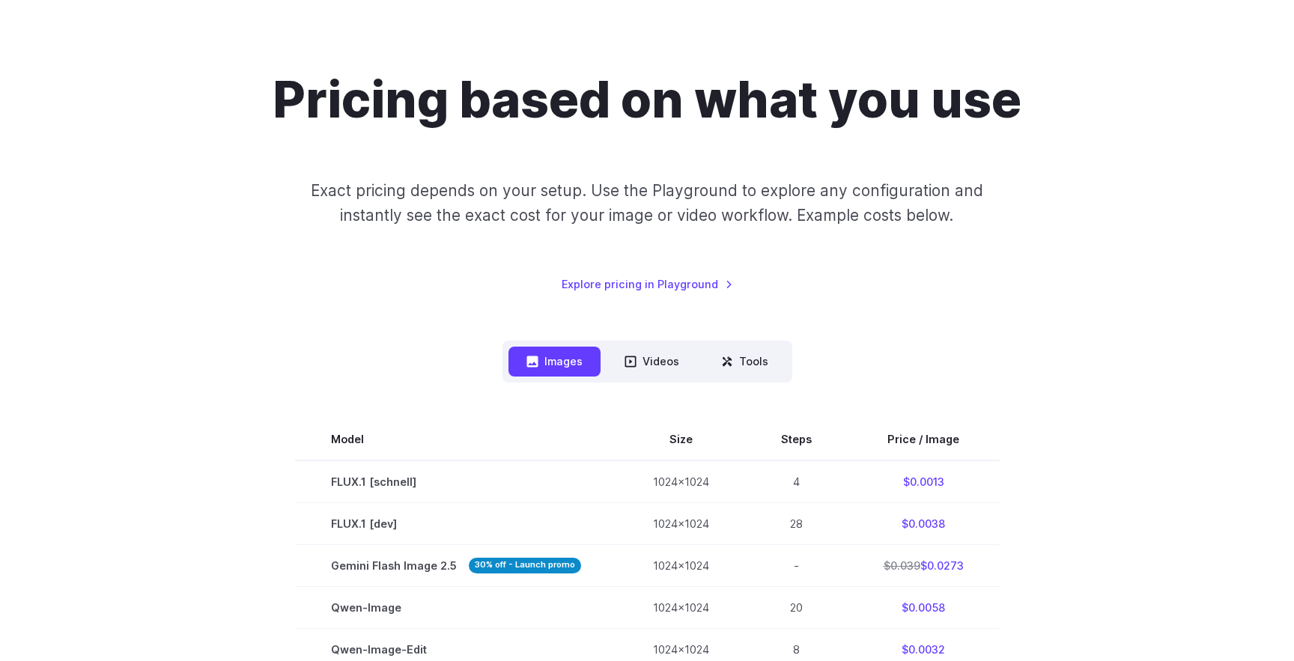
scroll to position [0, 0]
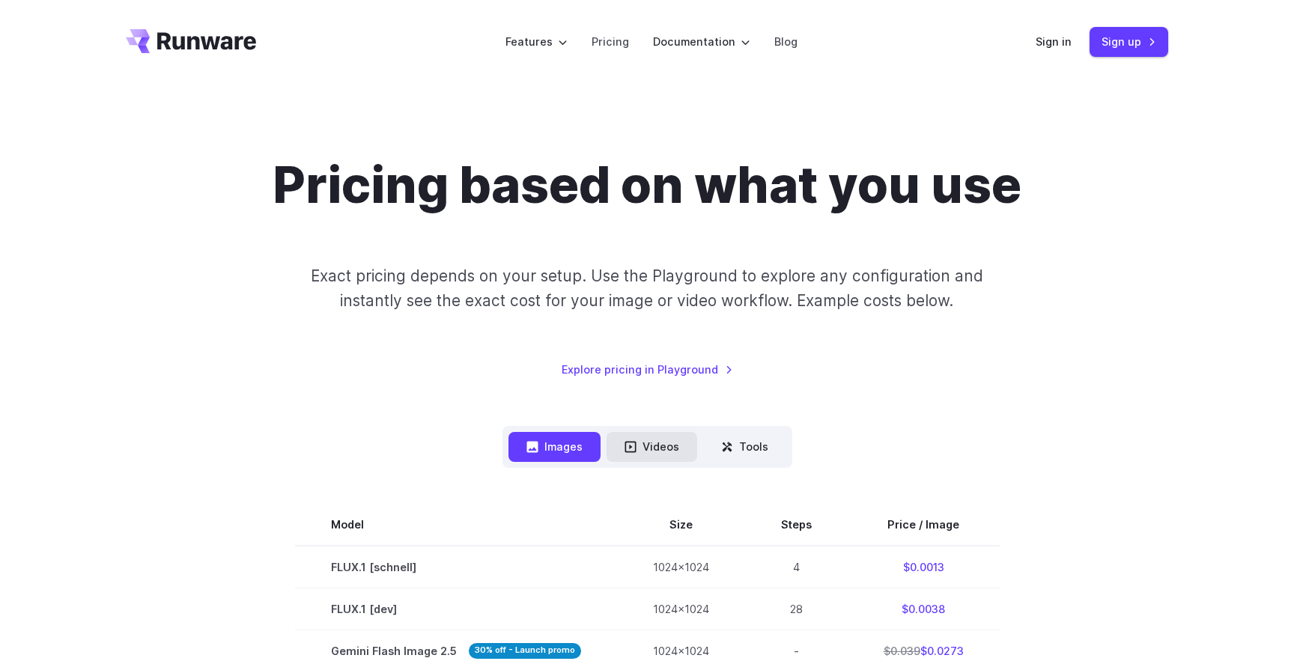
click at [647, 459] on button "Videos" at bounding box center [652, 446] width 91 height 29
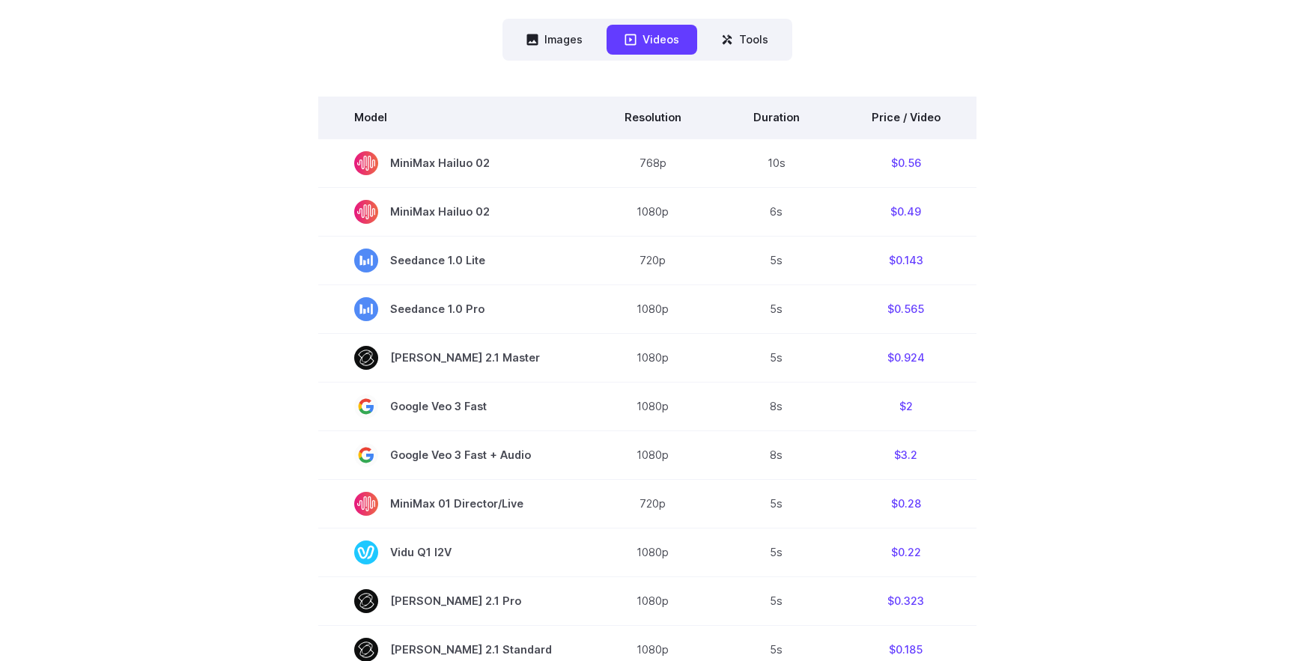
scroll to position [410, 0]
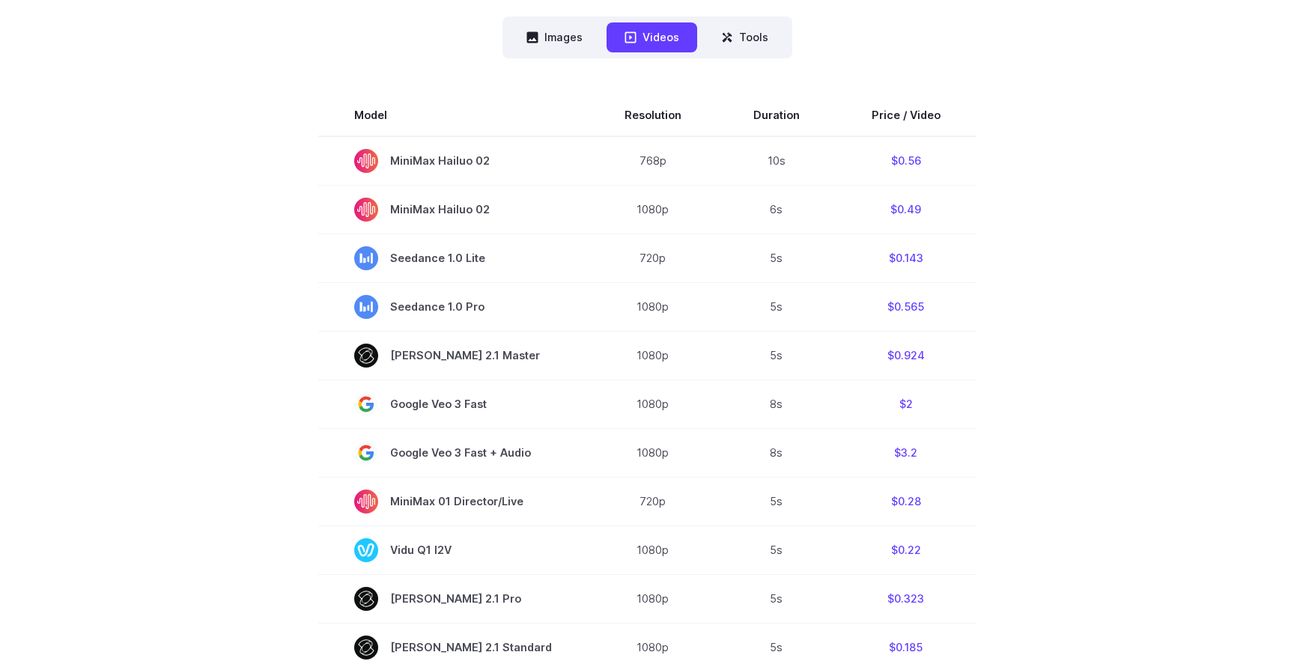
click at [191, 258] on section "Model Resolution Duration Price / Video MiniMax Hailuo 02 768p 10s $0.56 MiniMa…" at bounding box center [647, 602] width 1043 height 1016
